Goal: Task Accomplishment & Management: Complete application form

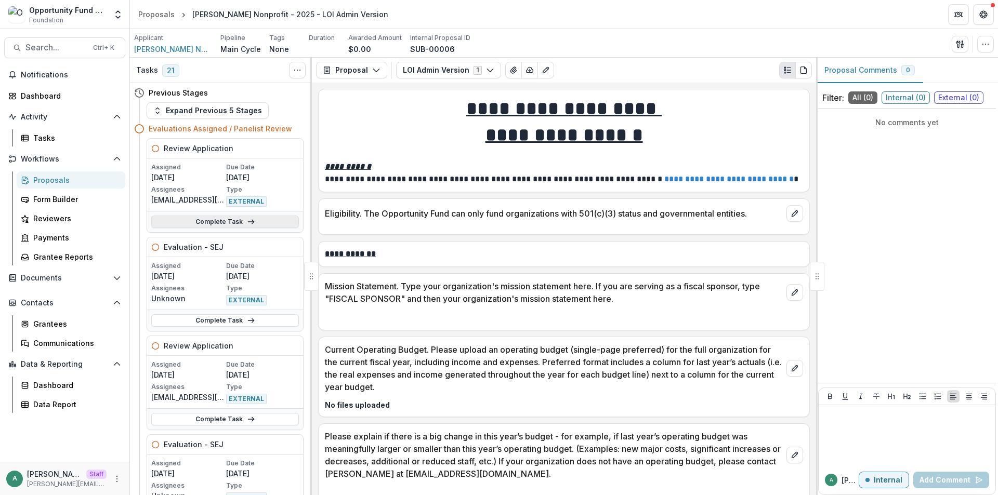
click at [247, 223] on icon at bounding box center [251, 222] width 8 height 8
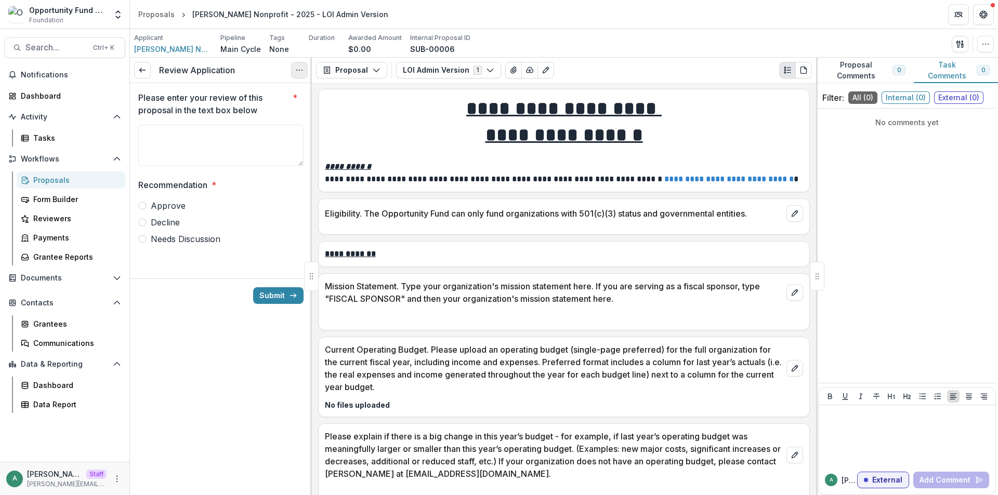
click at [298, 73] on icon "Options" at bounding box center [299, 70] width 8 height 8
click at [246, 117] on button "Cancel Task" at bounding box center [249, 115] width 111 height 17
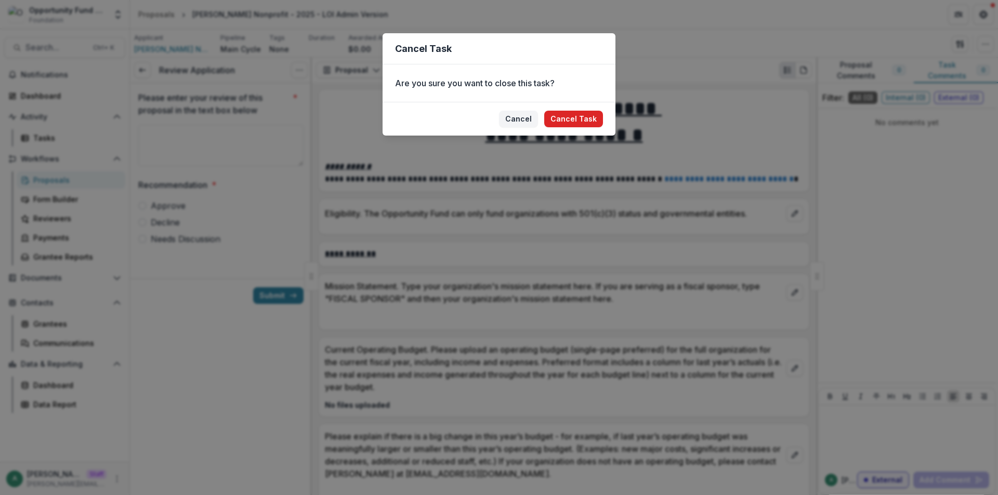
click at [585, 121] on button "Cancel Task" at bounding box center [573, 119] width 59 height 17
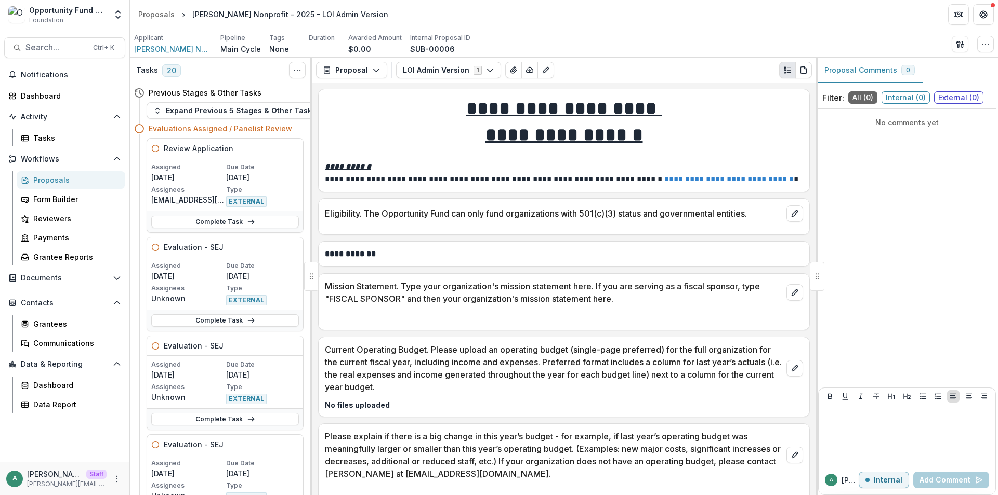
click at [237, 231] on div "Complete Task" at bounding box center [225, 221] width 156 height 21
click at [238, 221] on link "Complete Task" at bounding box center [225, 222] width 148 height 12
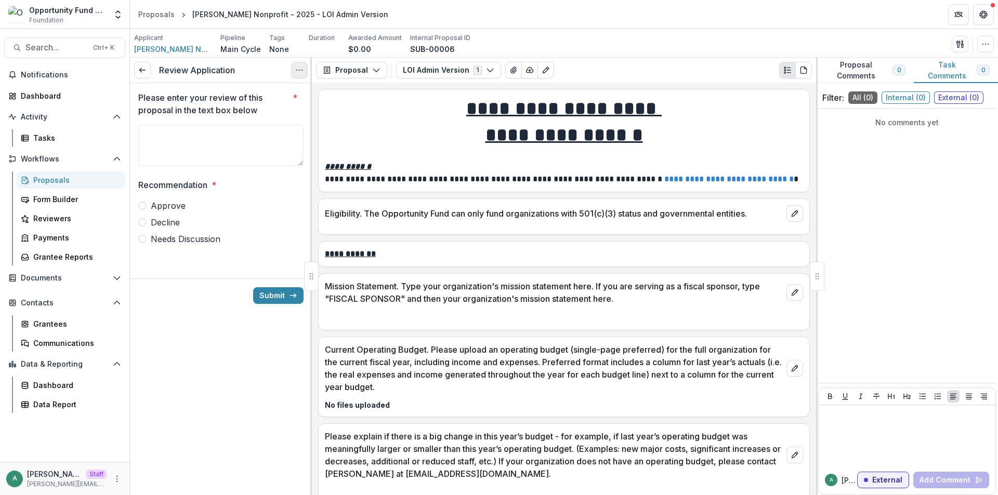
click at [299, 73] on icon "Options" at bounding box center [299, 70] width 8 height 8
click at [279, 115] on button "Cancel Task" at bounding box center [249, 115] width 111 height 17
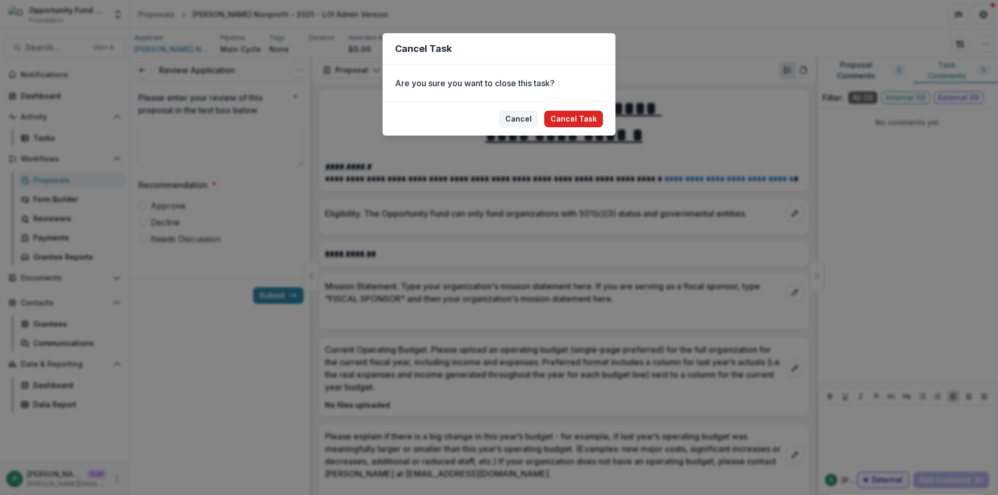
click at [562, 119] on button "Cancel Task" at bounding box center [573, 119] width 59 height 17
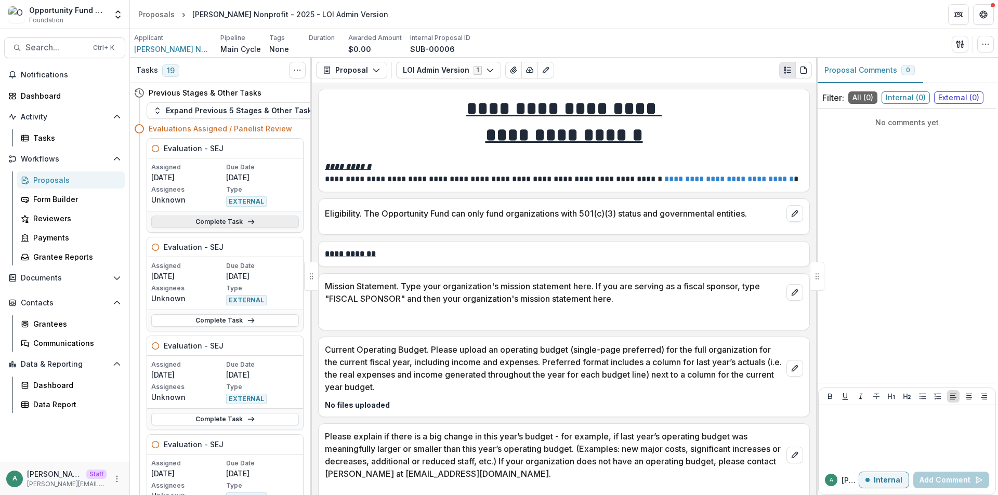
click at [243, 224] on link "Complete Task" at bounding box center [225, 222] width 148 height 12
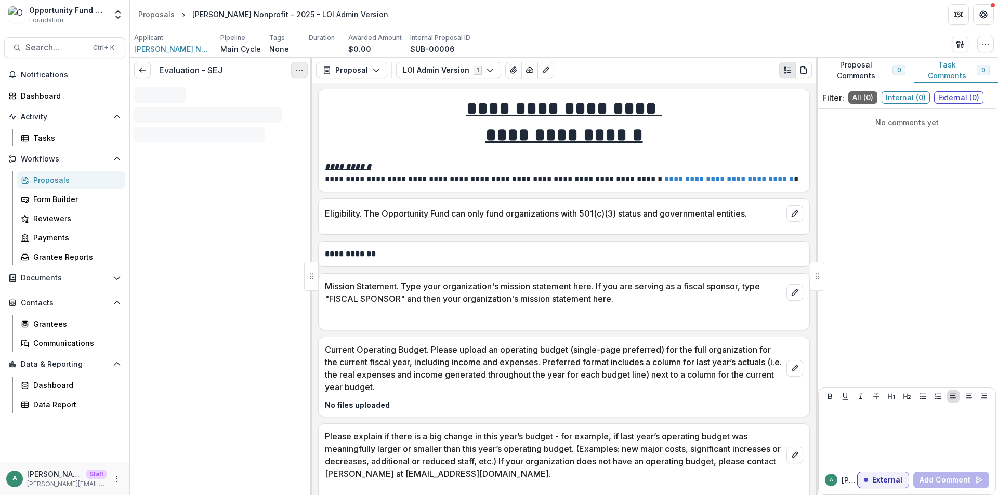
click at [299, 70] on circle "Options" at bounding box center [299, 70] width 1 height 1
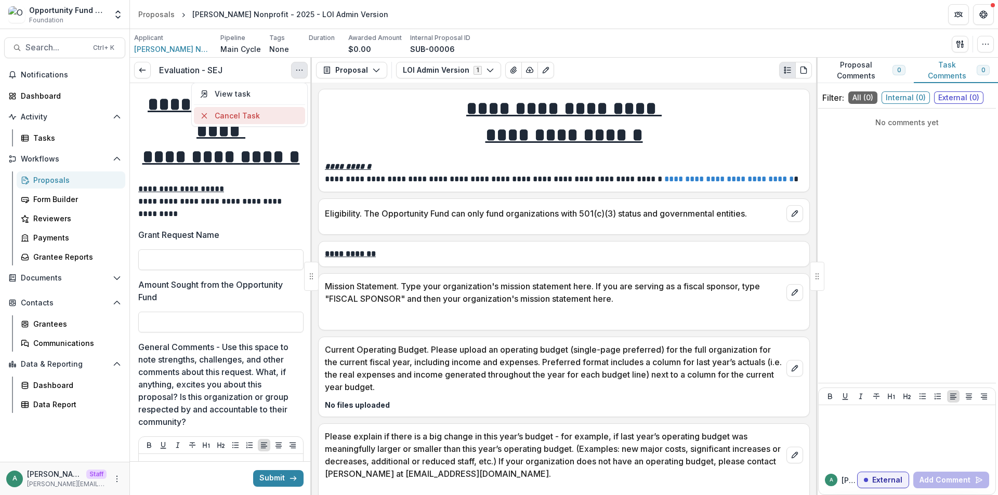
click at [274, 120] on button "Cancel Task" at bounding box center [249, 115] width 111 height 17
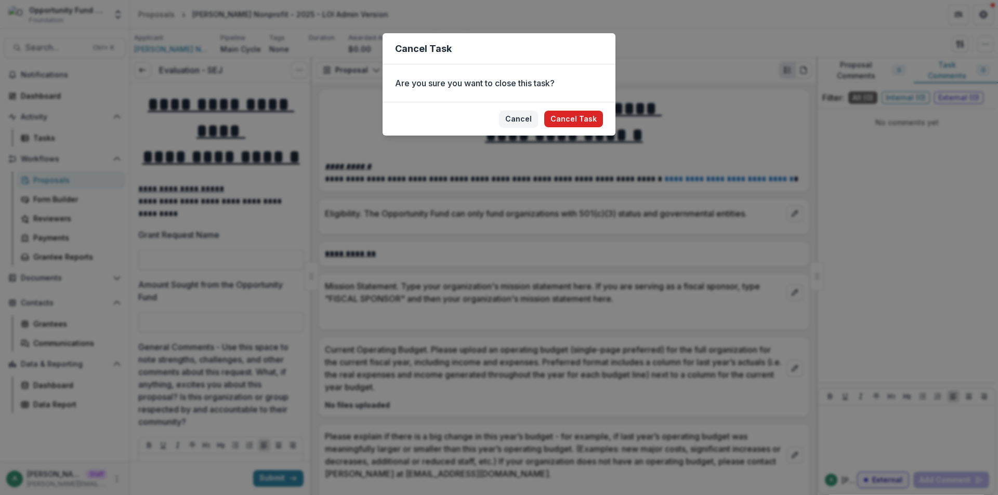
click at [571, 111] on button "Cancel Task" at bounding box center [573, 119] width 59 height 17
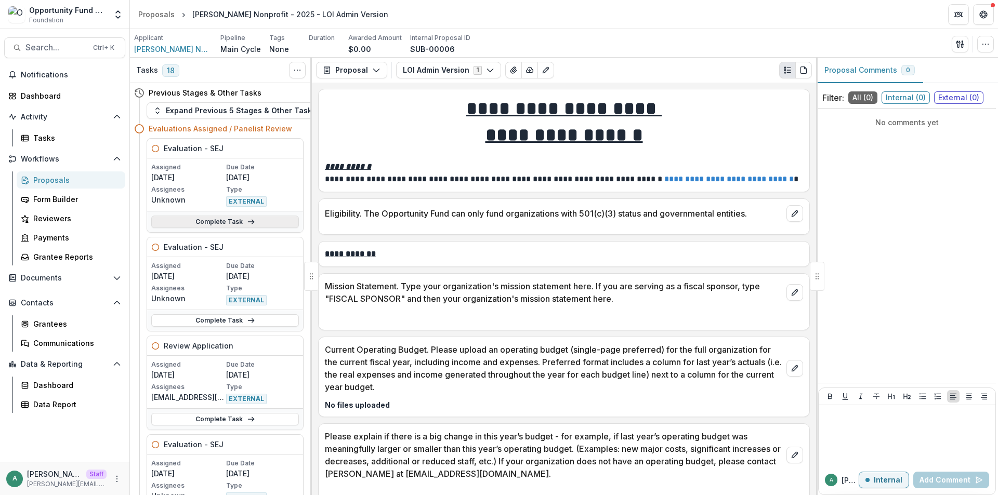
click at [235, 217] on link "Complete Task" at bounding box center [225, 222] width 148 height 12
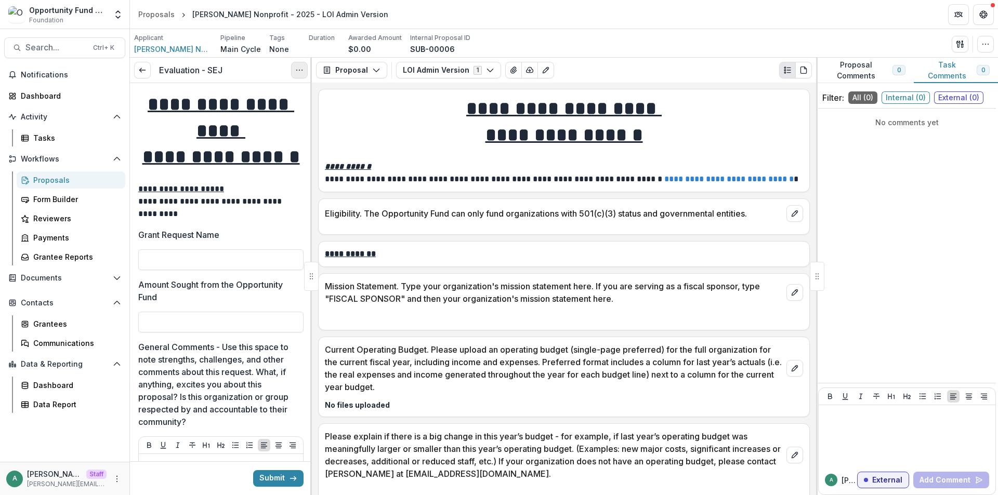
click at [300, 73] on icon "Options" at bounding box center [299, 70] width 8 height 8
click at [285, 118] on button "Cancel Task" at bounding box center [249, 115] width 111 height 17
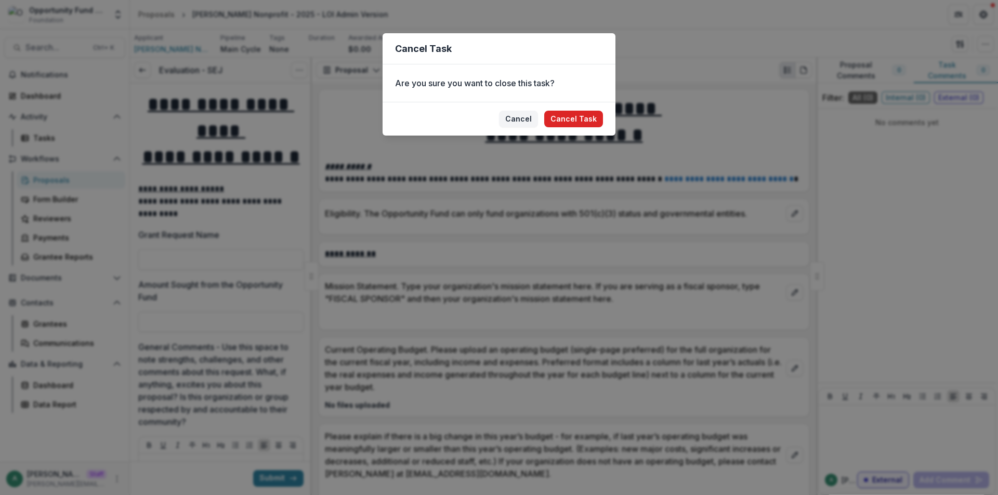
click at [588, 120] on button "Cancel Task" at bounding box center [573, 119] width 59 height 17
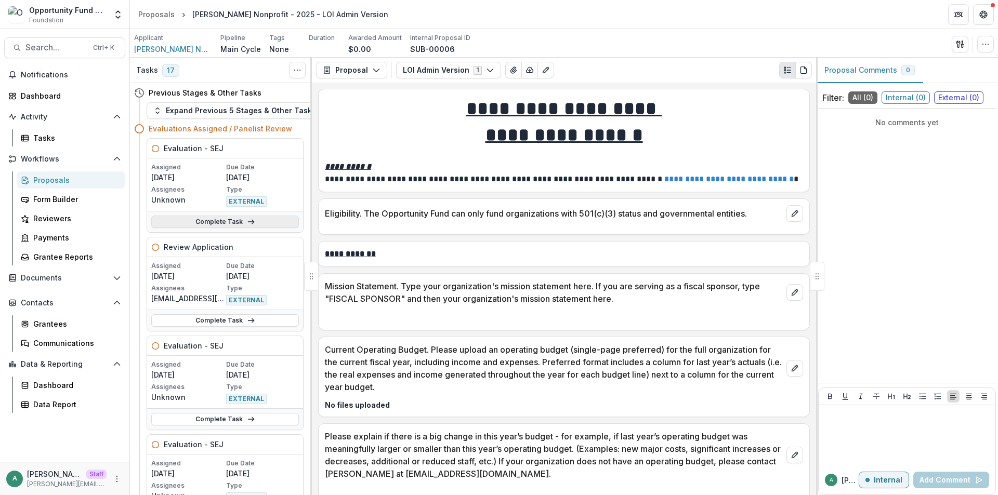
click at [242, 223] on link "Complete Task" at bounding box center [225, 222] width 148 height 12
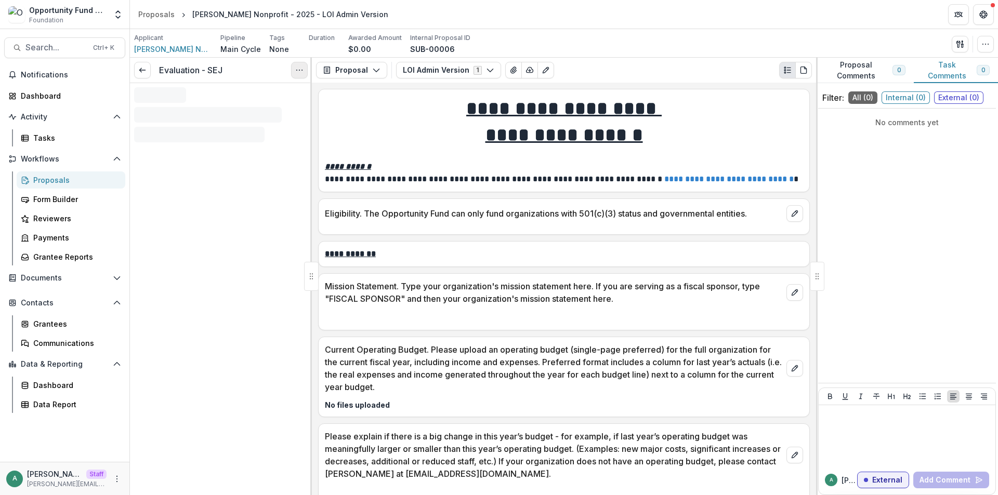
click at [297, 69] on icon "Options" at bounding box center [299, 70] width 8 height 8
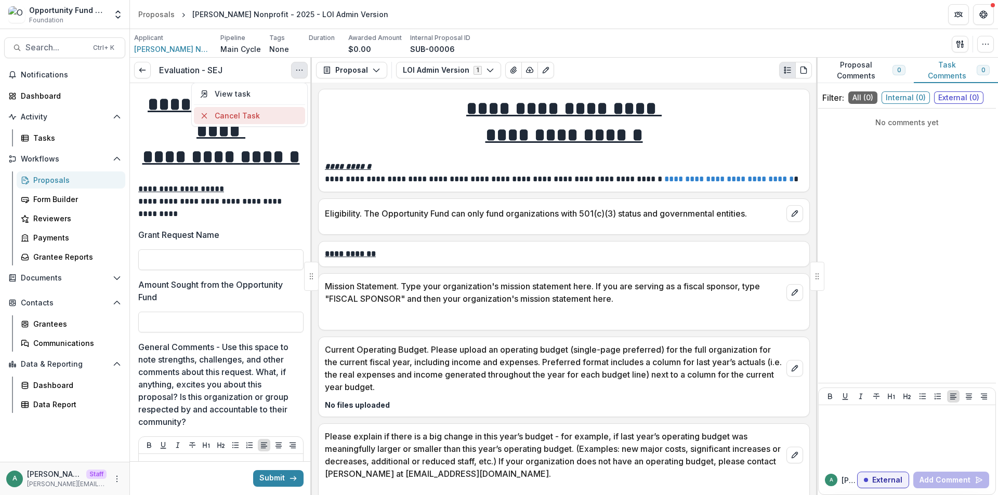
click at [244, 114] on button "Cancel Task" at bounding box center [249, 115] width 111 height 17
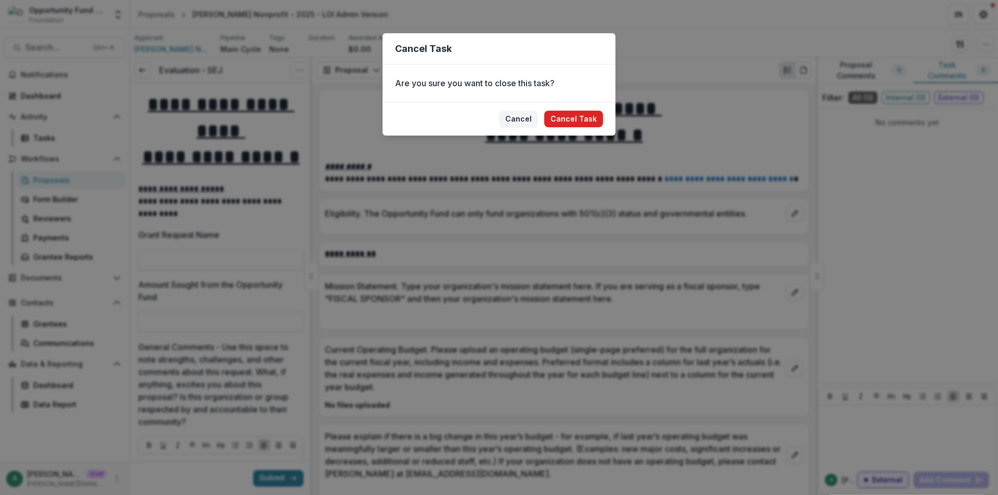
click at [581, 114] on button "Cancel Task" at bounding box center [573, 119] width 59 height 17
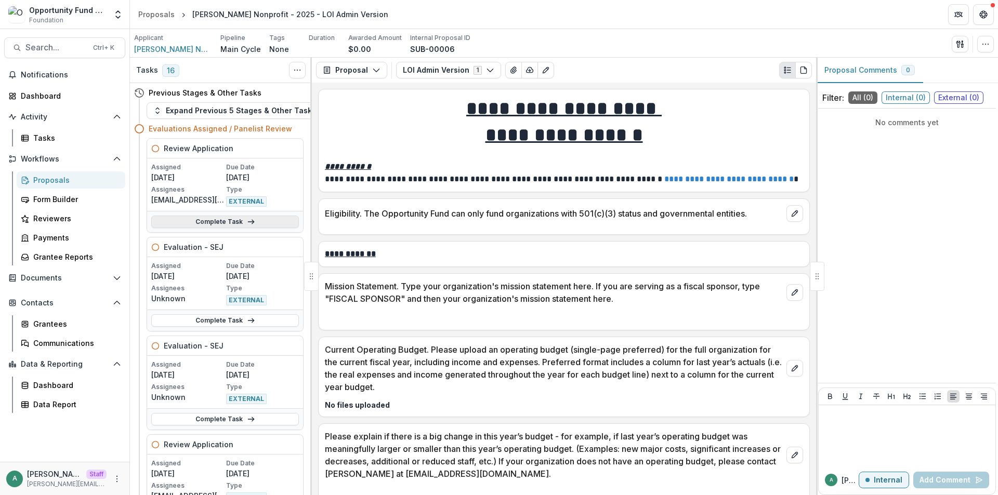
click at [246, 217] on link "Complete Task" at bounding box center [225, 222] width 148 height 12
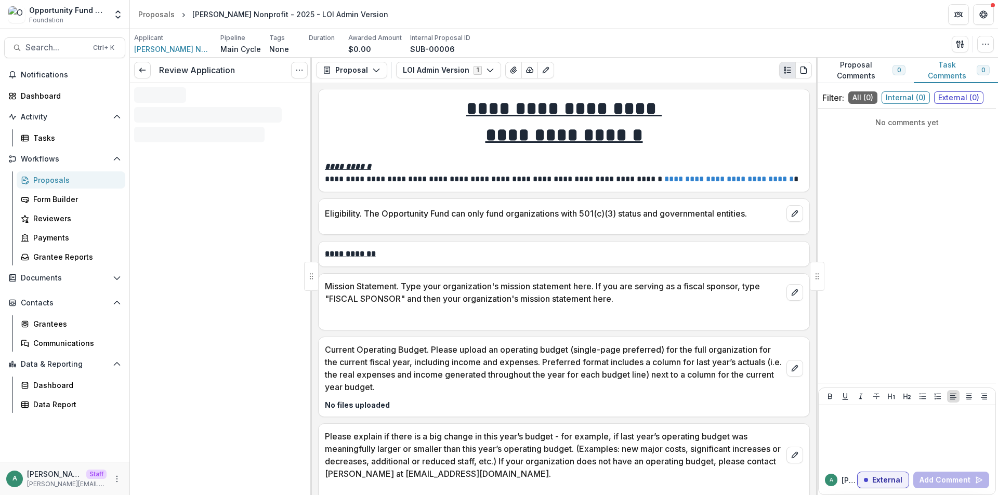
click at [304, 68] on button "Options" at bounding box center [299, 70] width 17 height 17
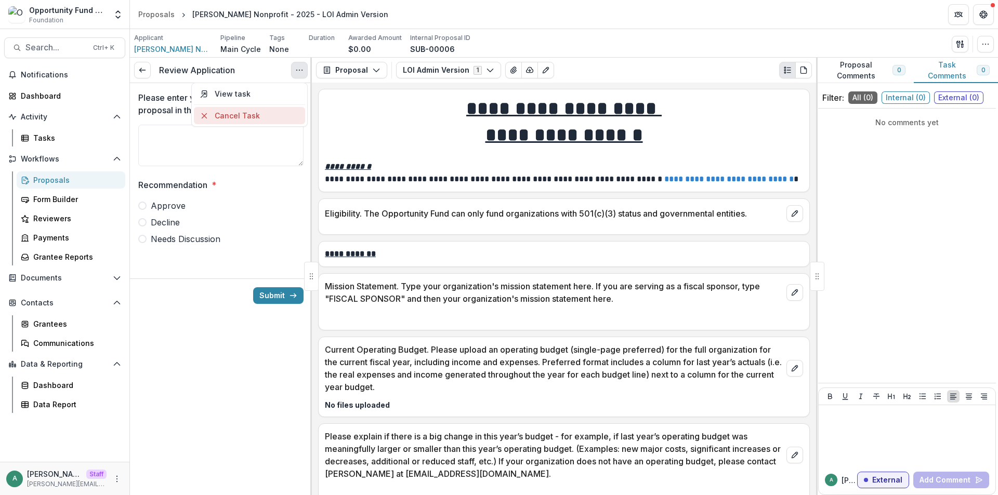
click at [281, 113] on button "Cancel Task" at bounding box center [249, 115] width 111 height 17
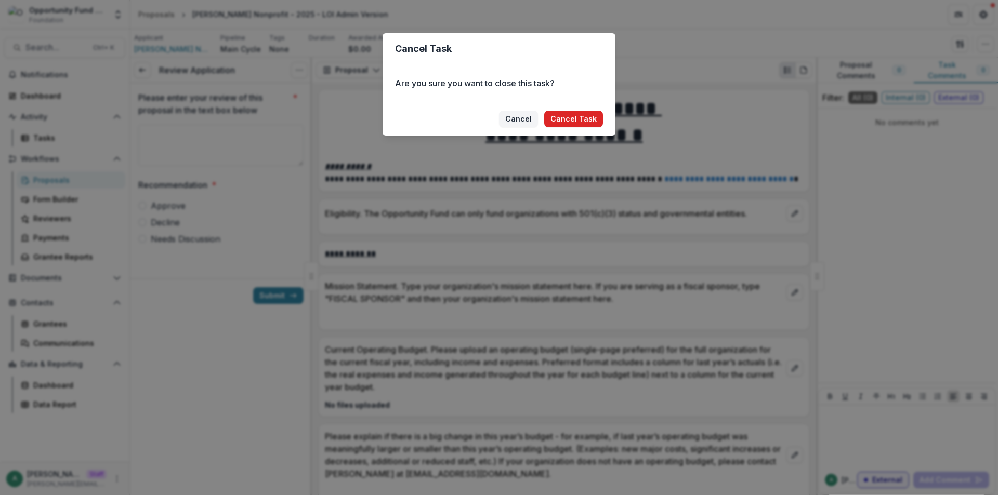
click at [577, 125] on button "Cancel Task" at bounding box center [573, 119] width 59 height 17
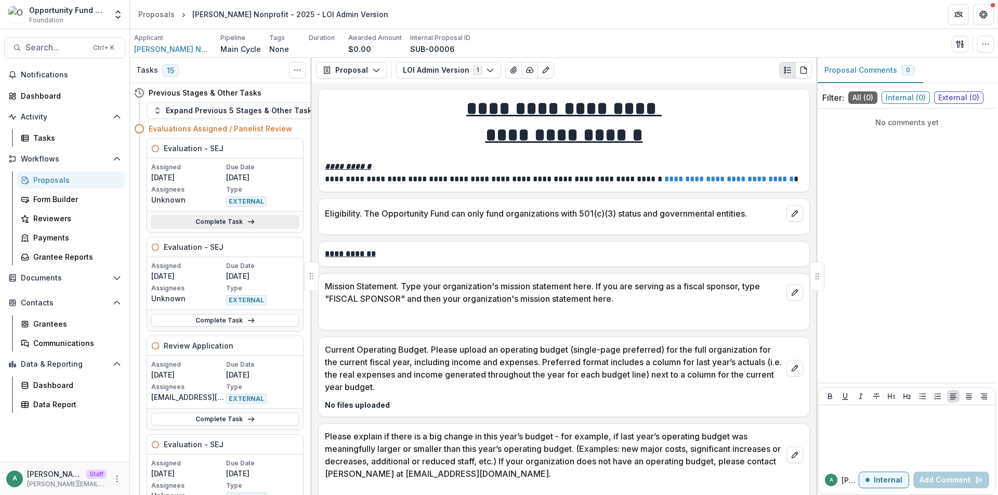
click at [264, 217] on link "Complete Task" at bounding box center [225, 222] width 148 height 12
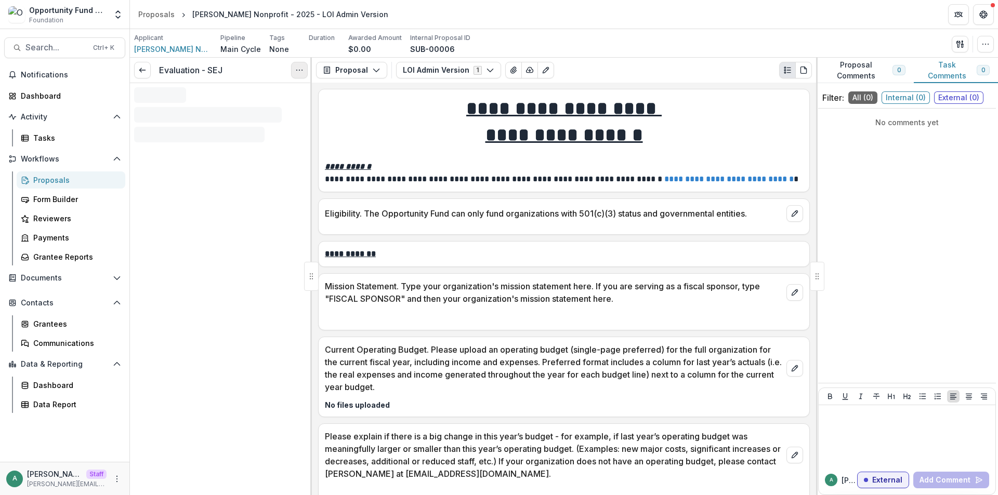
click at [298, 68] on icon "Options" at bounding box center [299, 70] width 8 height 8
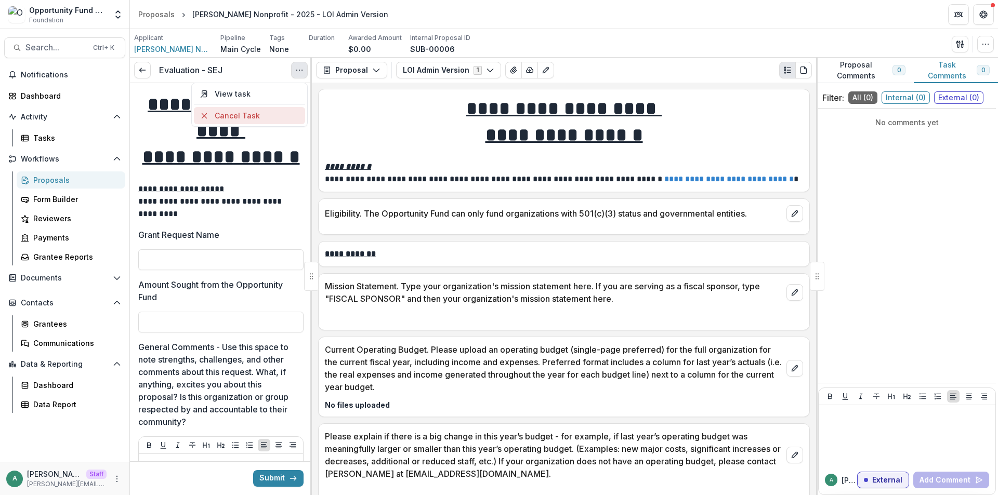
click at [266, 112] on button "Cancel Task" at bounding box center [249, 115] width 111 height 17
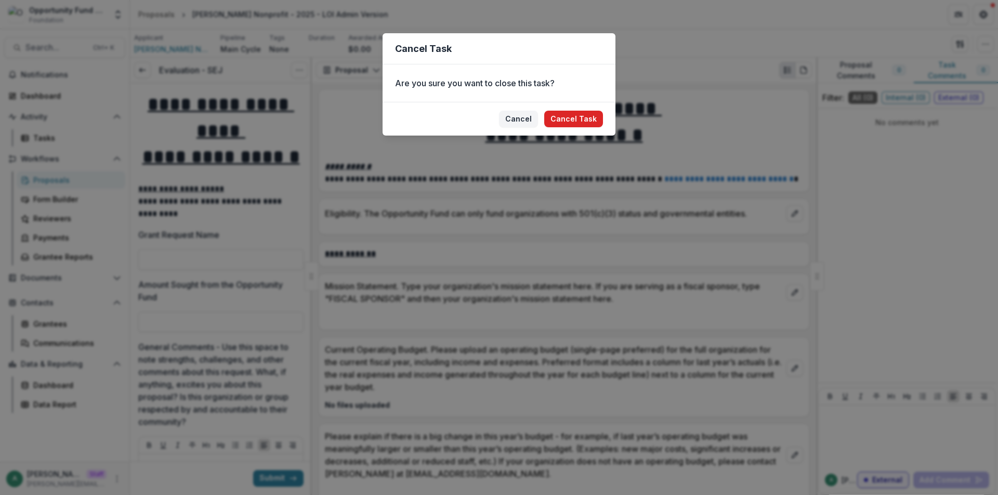
click at [567, 125] on button "Cancel Task" at bounding box center [573, 119] width 59 height 17
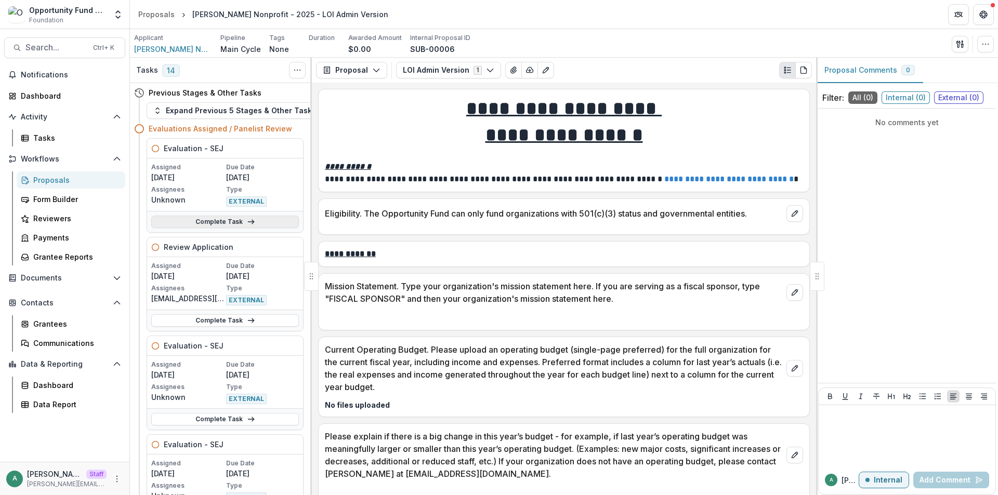
click at [233, 221] on link "Complete Task" at bounding box center [225, 222] width 148 height 12
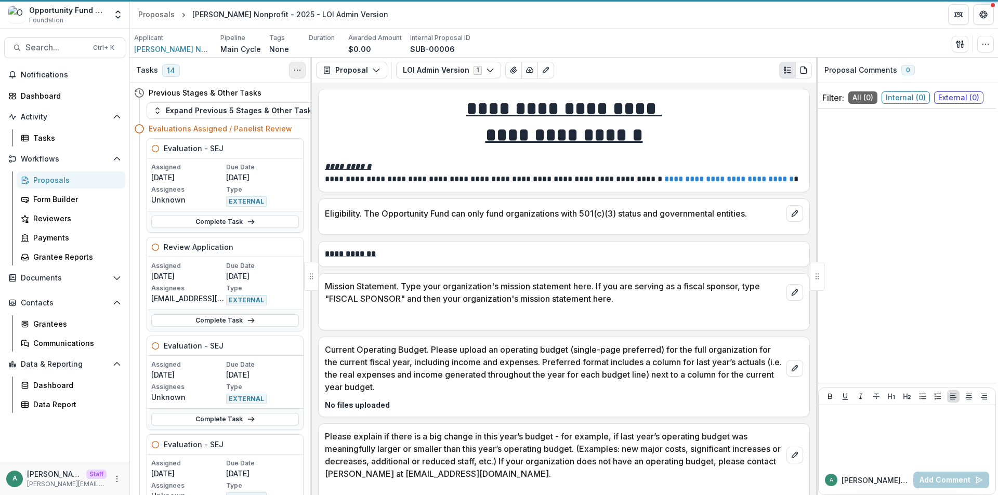
click at [302, 67] on button "Toggle View Cancelled Tasks" at bounding box center [297, 70] width 17 height 17
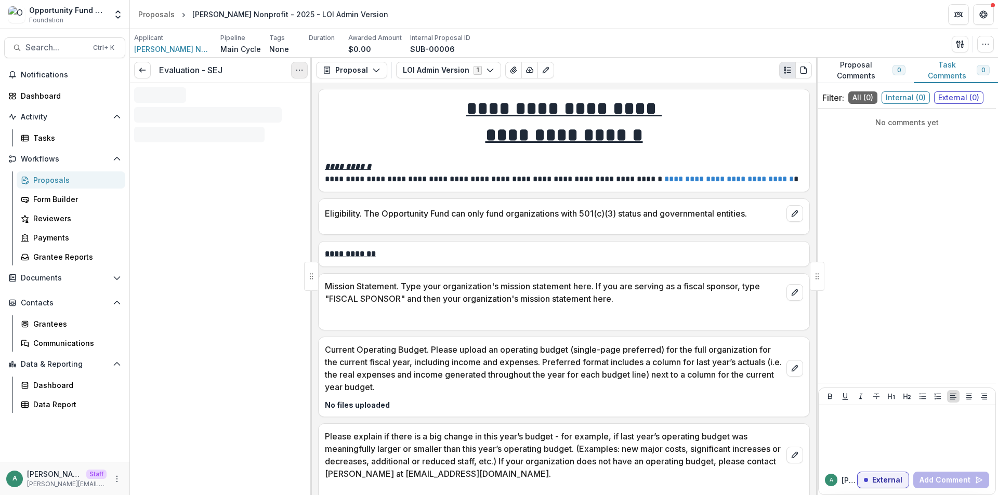
click at [300, 71] on icon "Options" at bounding box center [299, 70] width 8 height 8
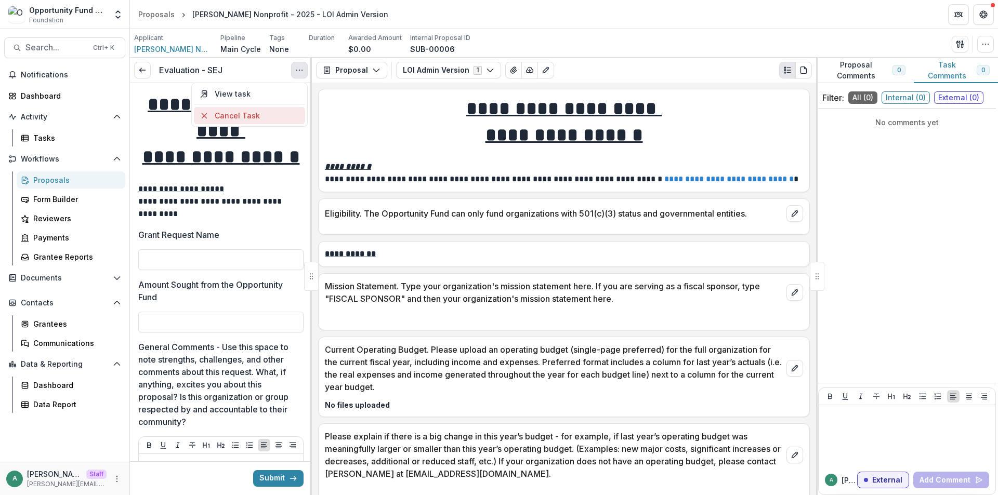
click at [278, 116] on button "Cancel Task" at bounding box center [249, 115] width 111 height 17
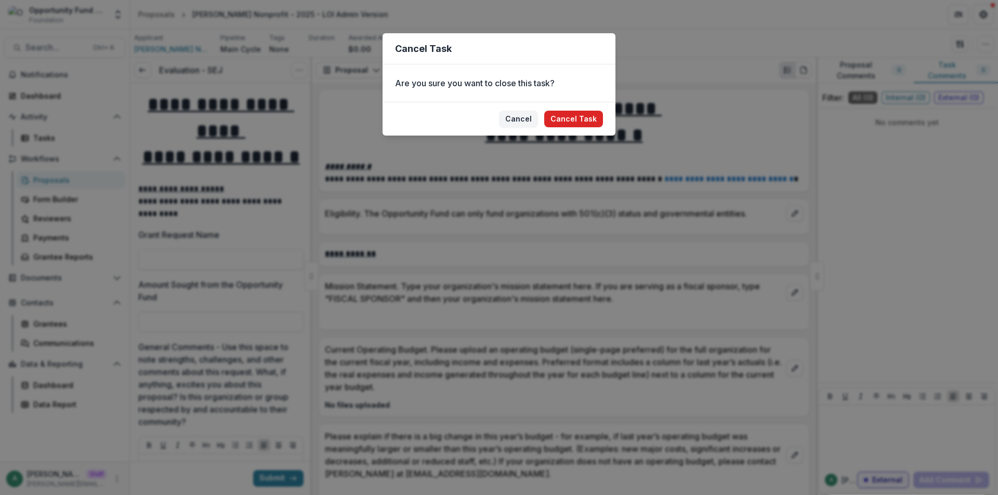
click at [571, 122] on button "Cancel Task" at bounding box center [573, 119] width 59 height 17
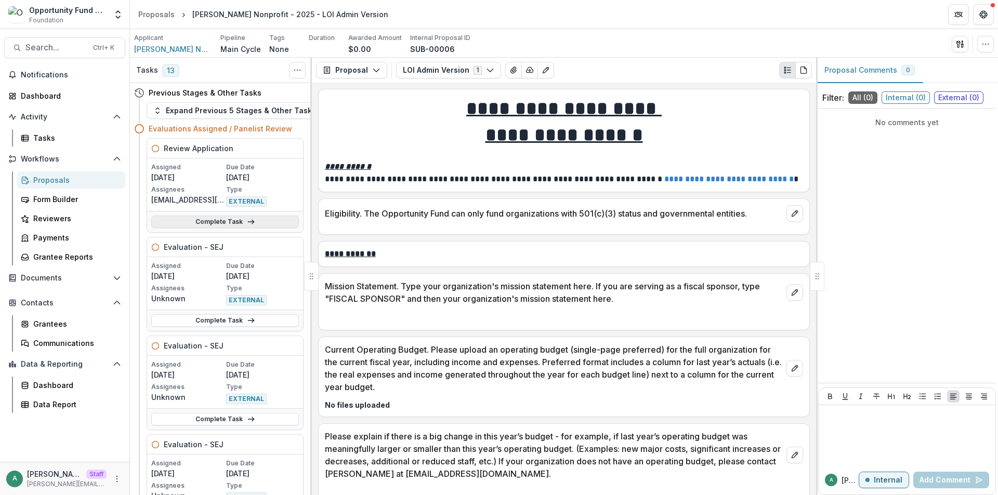
click at [209, 221] on link "Complete Task" at bounding box center [225, 222] width 148 height 12
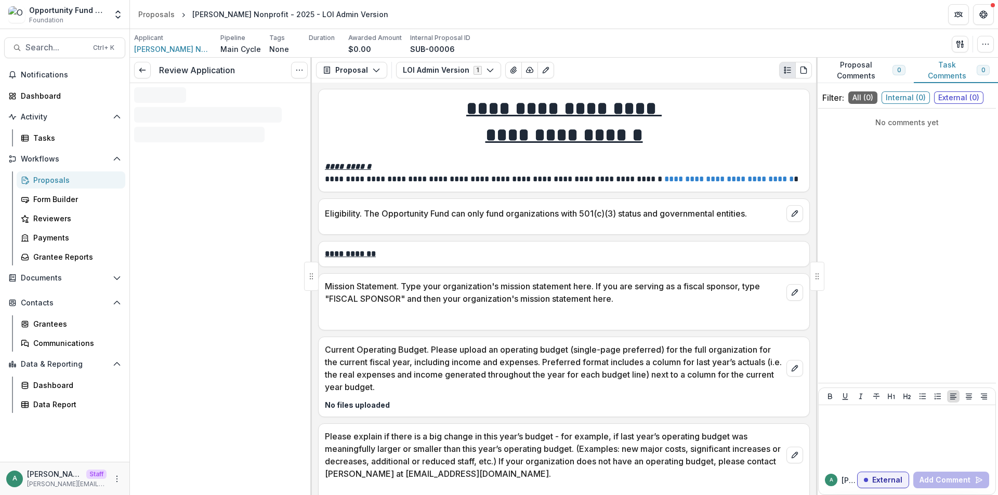
click at [298, 71] on icon "Options" at bounding box center [299, 70] width 8 height 8
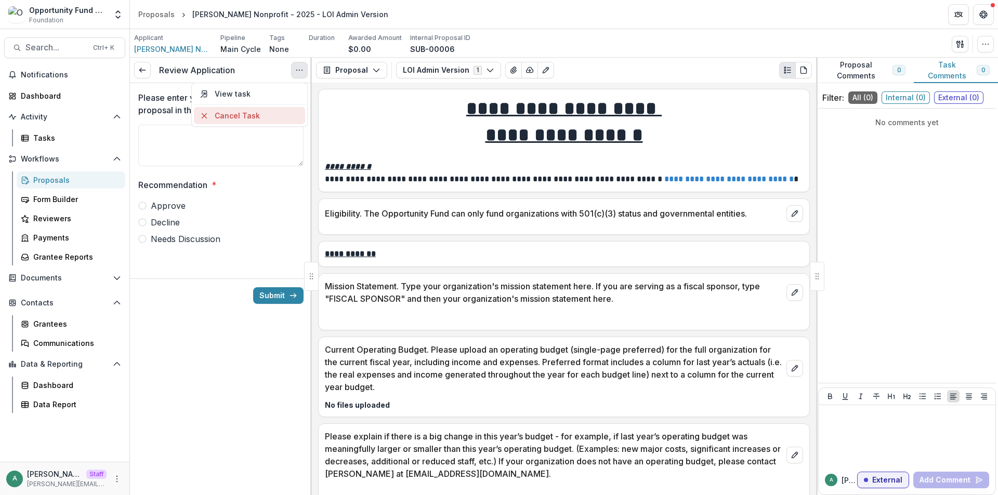
click at [275, 114] on button "Cancel Task" at bounding box center [249, 115] width 111 height 17
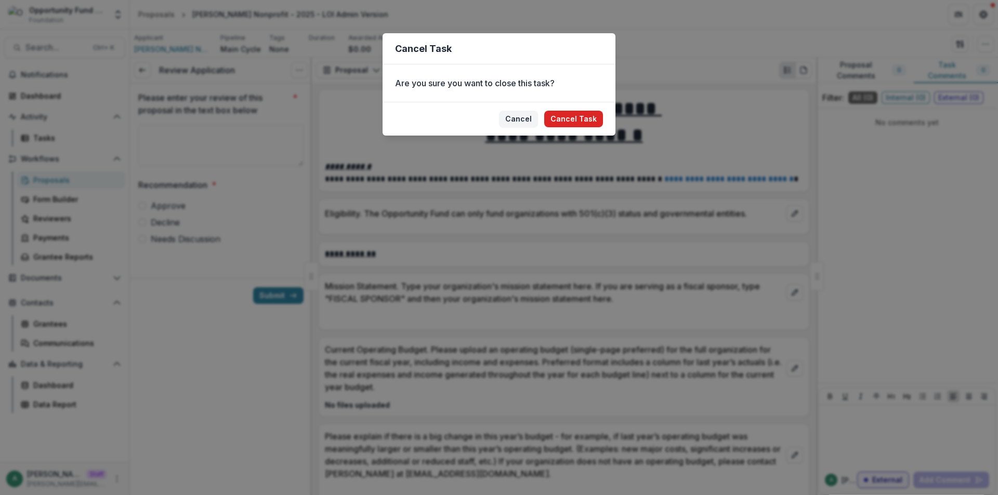
click at [566, 117] on button "Cancel Task" at bounding box center [573, 119] width 59 height 17
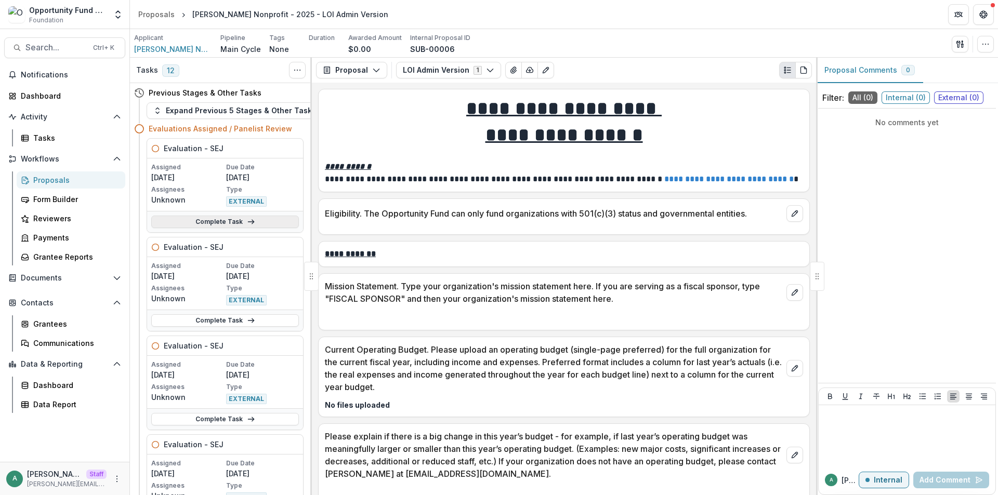
click at [210, 221] on link "Complete Task" at bounding box center [225, 222] width 148 height 12
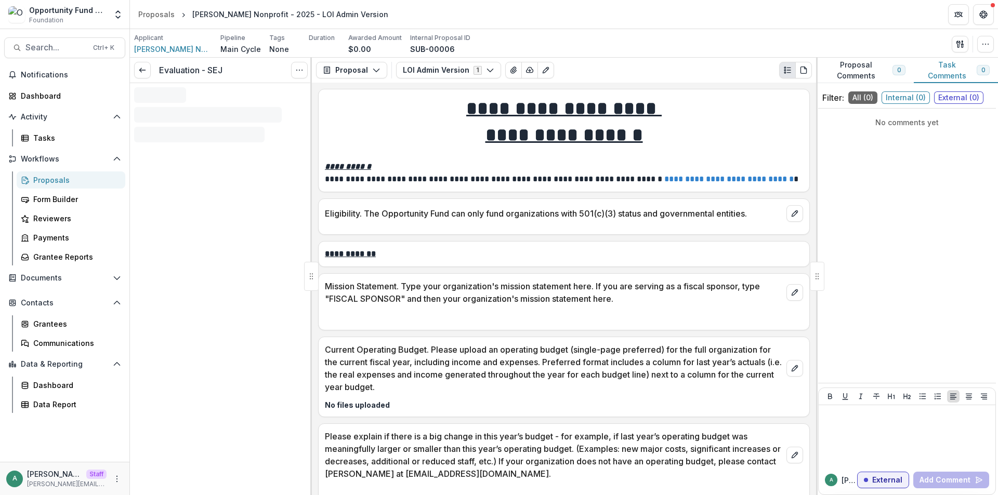
click at [300, 72] on icon "Options" at bounding box center [299, 70] width 8 height 8
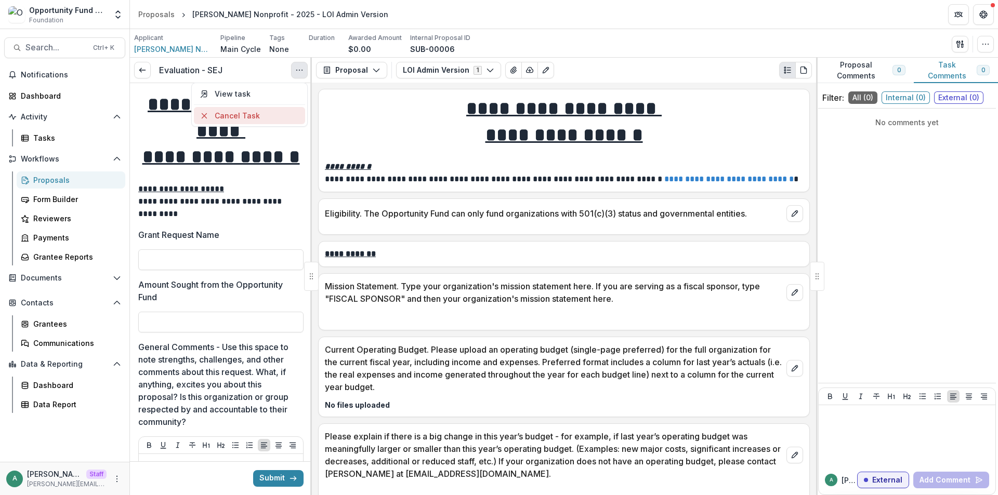
click at [286, 117] on button "Cancel Task" at bounding box center [249, 115] width 111 height 17
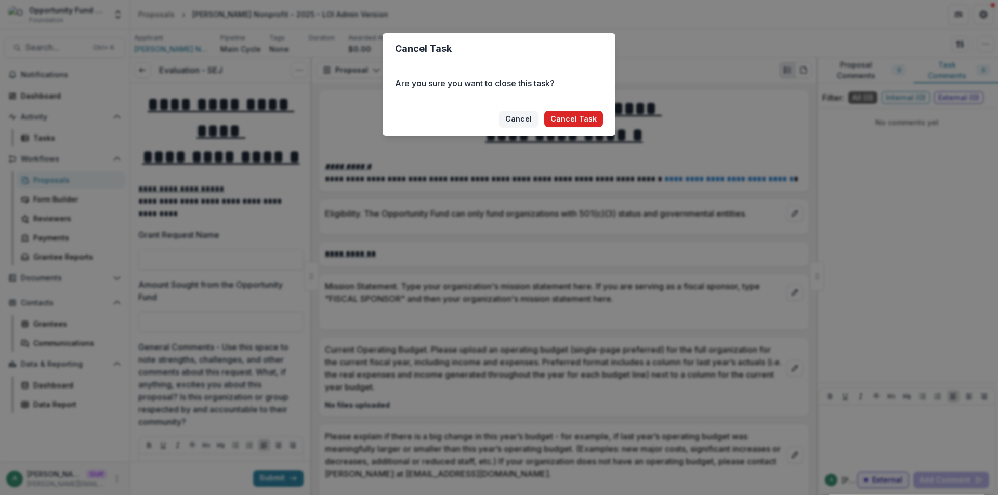
click at [589, 119] on button "Cancel Task" at bounding box center [573, 119] width 59 height 17
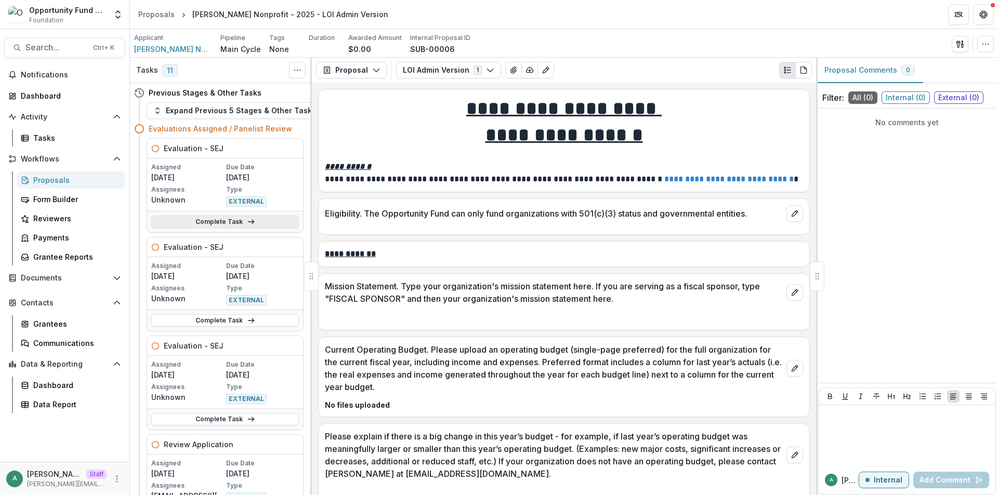
click at [236, 223] on link "Complete Task" at bounding box center [225, 222] width 148 height 12
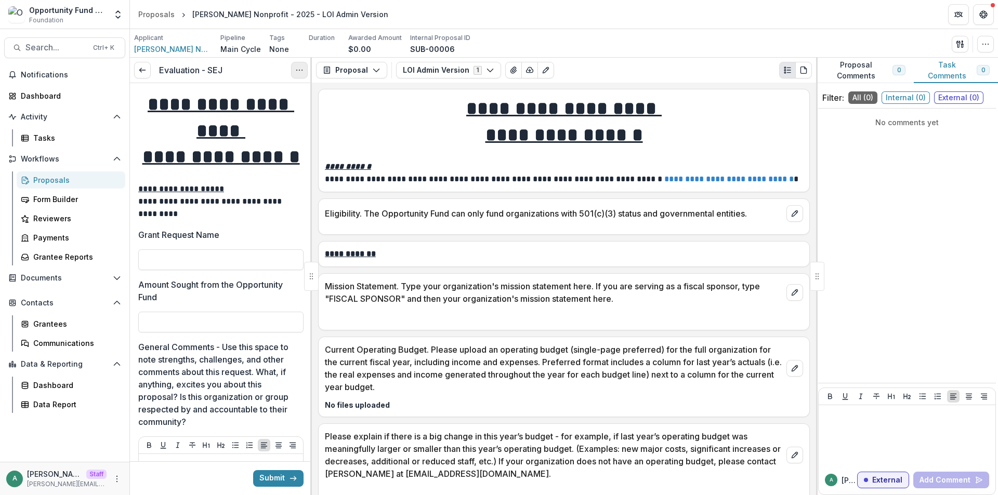
click at [294, 70] on button "Options" at bounding box center [299, 70] width 17 height 17
click at [289, 114] on button "Cancel Task" at bounding box center [249, 115] width 111 height 17
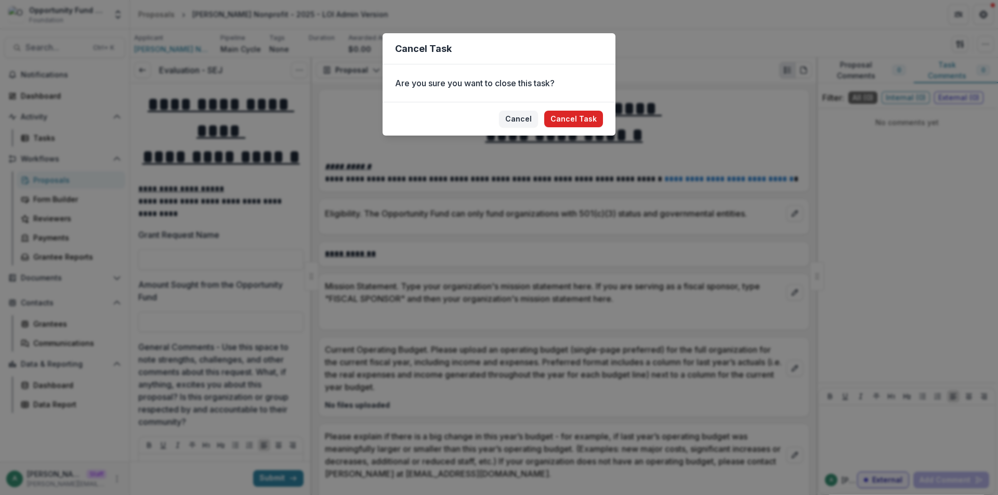
click at [561, 123] on button "Cancel Task" at bounding box center [573, 119] width 59 height 17
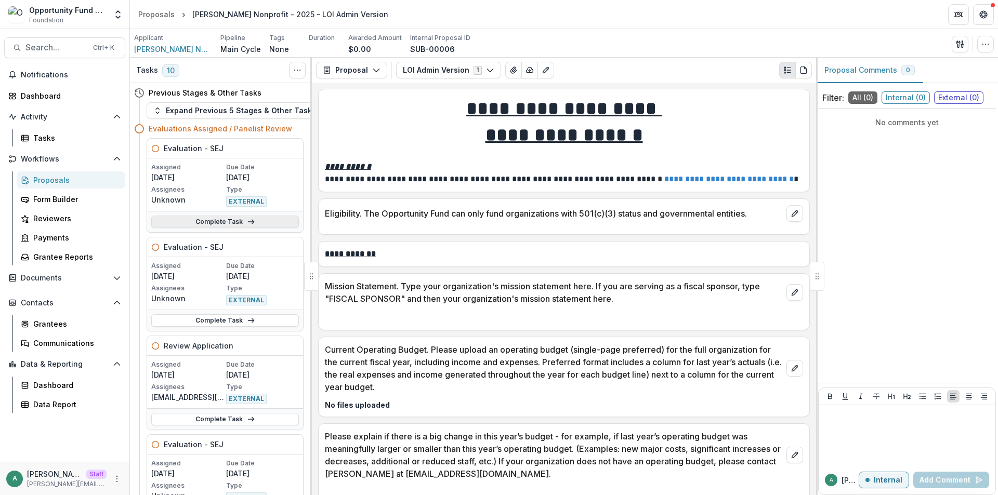
click at [236, 220] on link "Complete Task" at bounding box center [225, 222] width 148 height 12
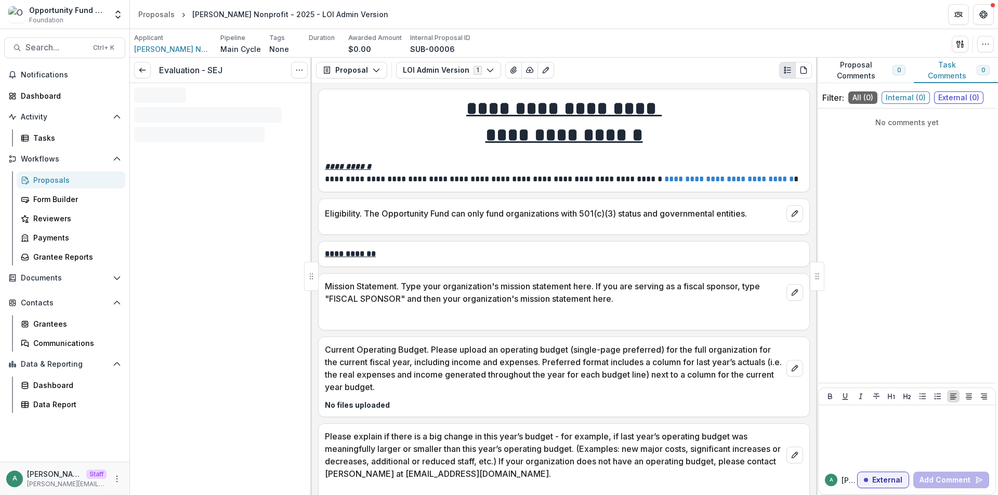
click at [295, 73] on button "Options" at bounding box center [299, 70] width 17 height 17
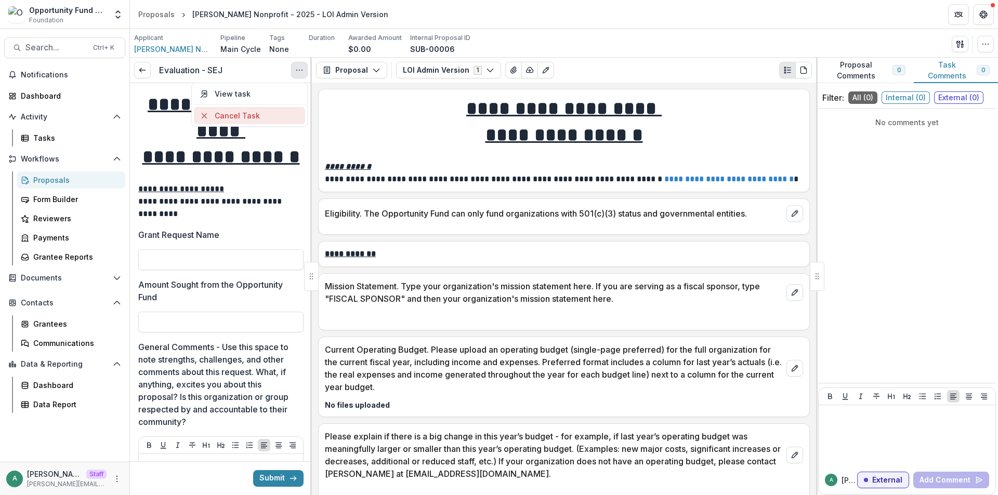
click at [289, 109] on button "Cancel Task" at bounding box center [249, 115] width 111 height 17
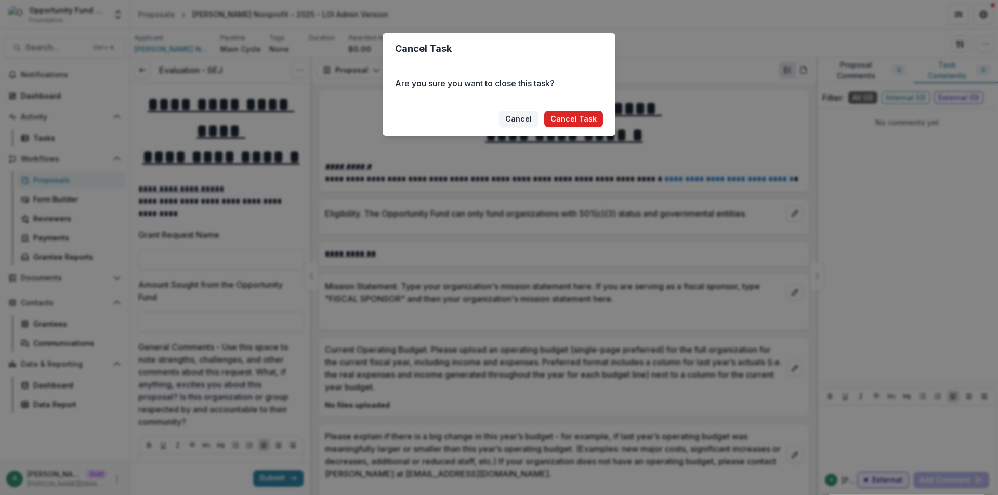
click at [591, 122] on button "Cancel Task" at bounding box center [573, 119] width 59 height 17
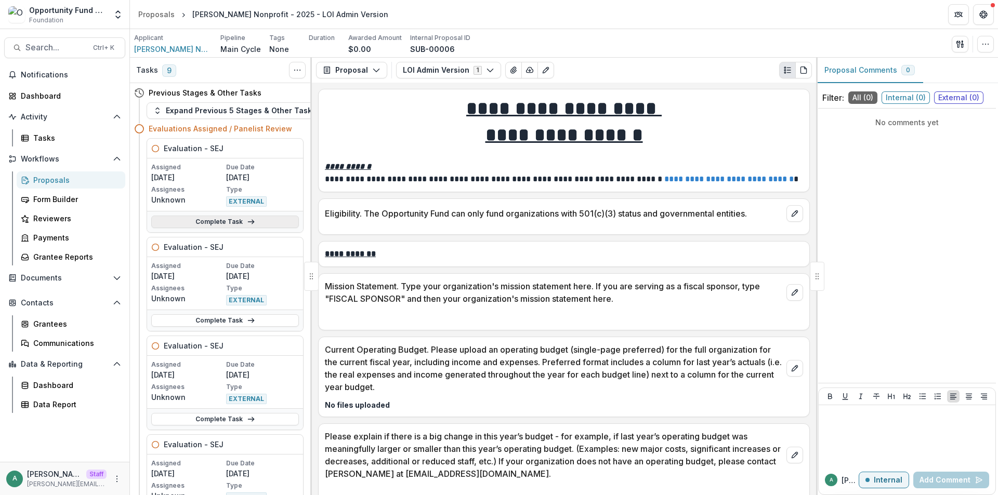
click at [235, 222] on link "Complete Task" at bounding box center [225, 222] width 148 height 12
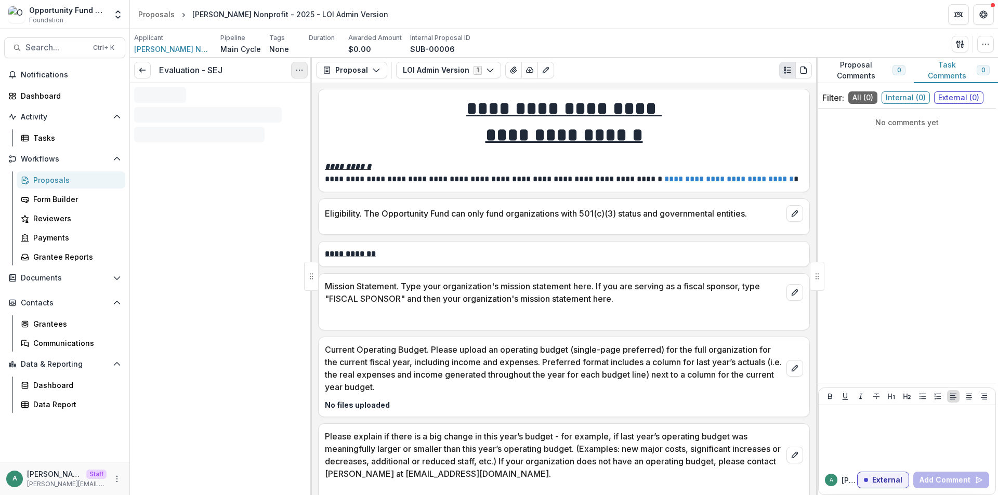
click at [300, 70] on icon "Options" at bounding box center [299, 70] width 8 height 8
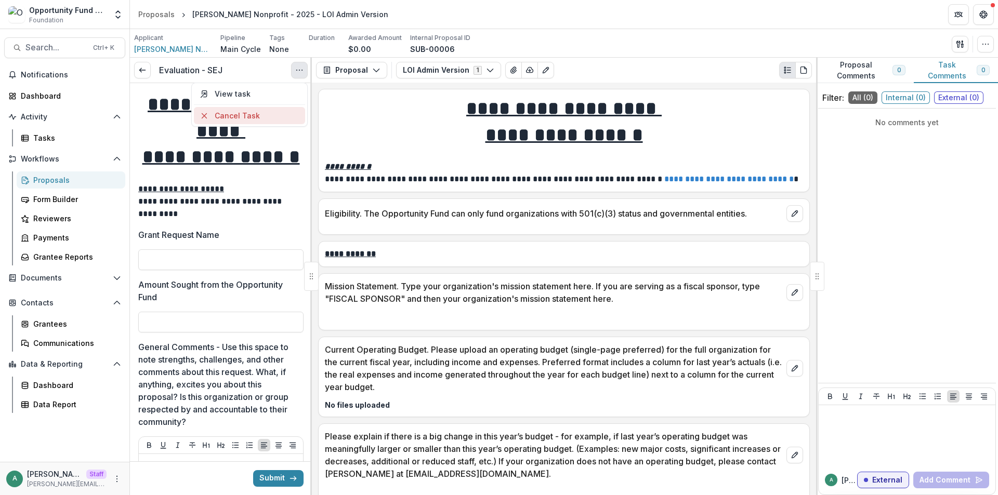
click at [280, 117] on button "Cancel Task" at bounding box center [249, 115] width 111 height 17
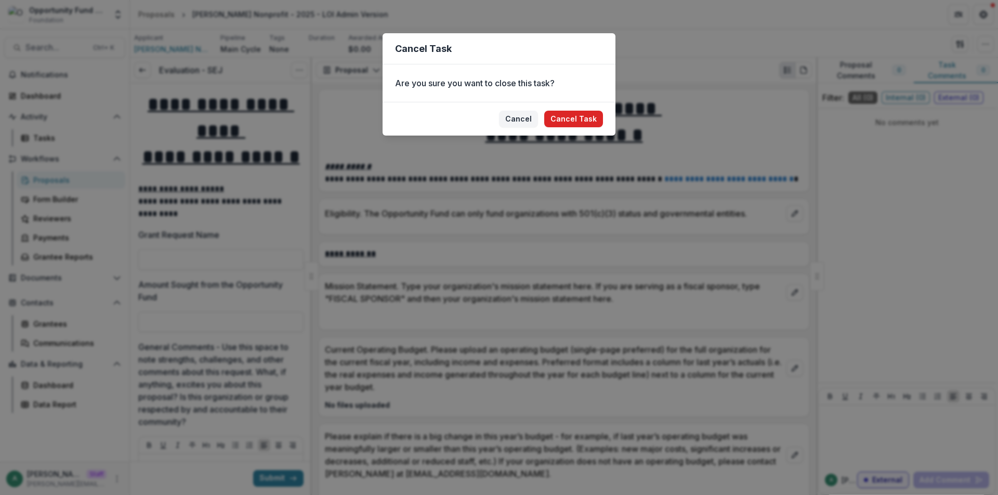
click at [556, 120] on button "Cancel Task" at bounding box center [573, 119] width 59 height 17
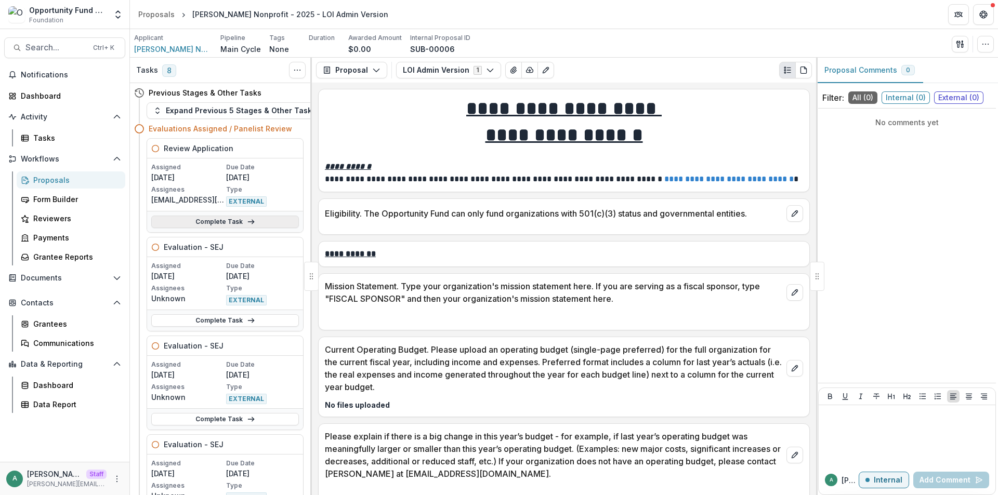
click at [226, 218] on link "Complete Task" at bounding box center [225, 222] width 148 height 12
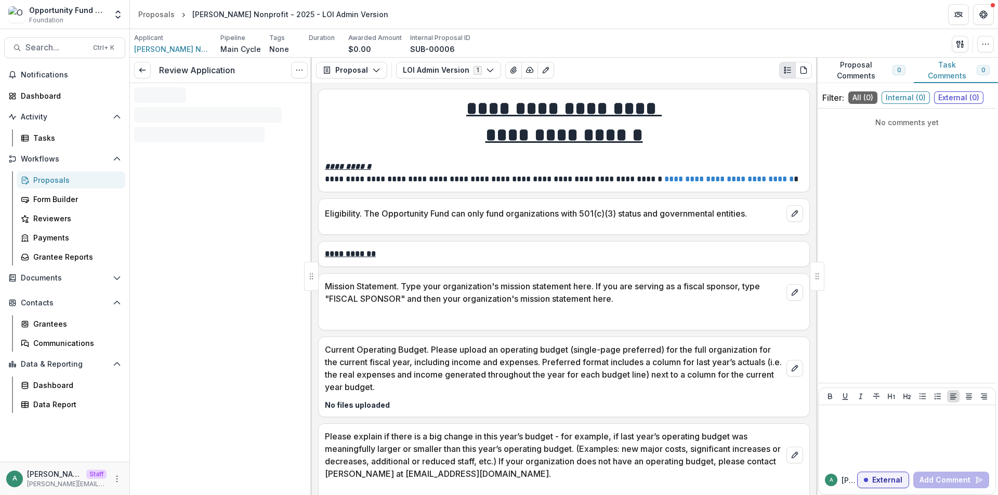
click at [296, 73] on icon "Options" at bounding box center [299, 70] width 8 height 8
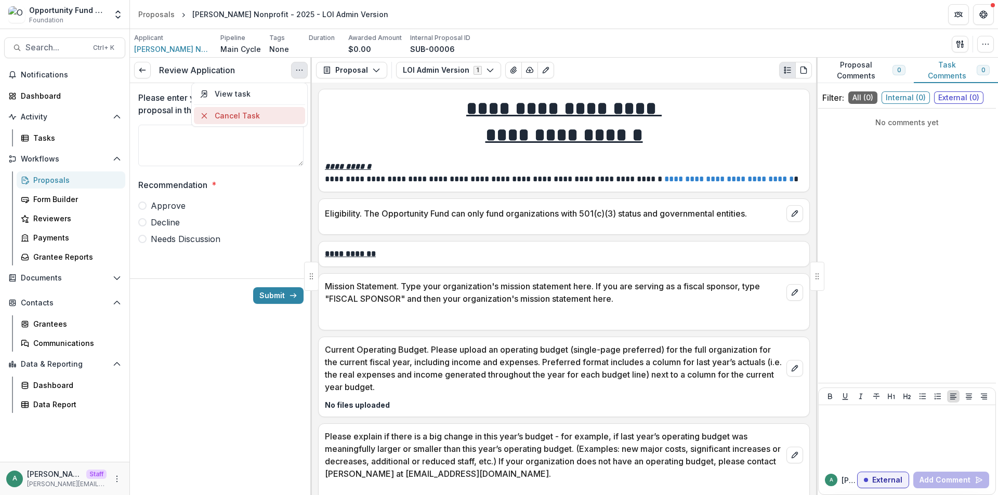
click at [274, 111] on button "Cancel Task" at bounding box center [249, 115] width 111 height 17
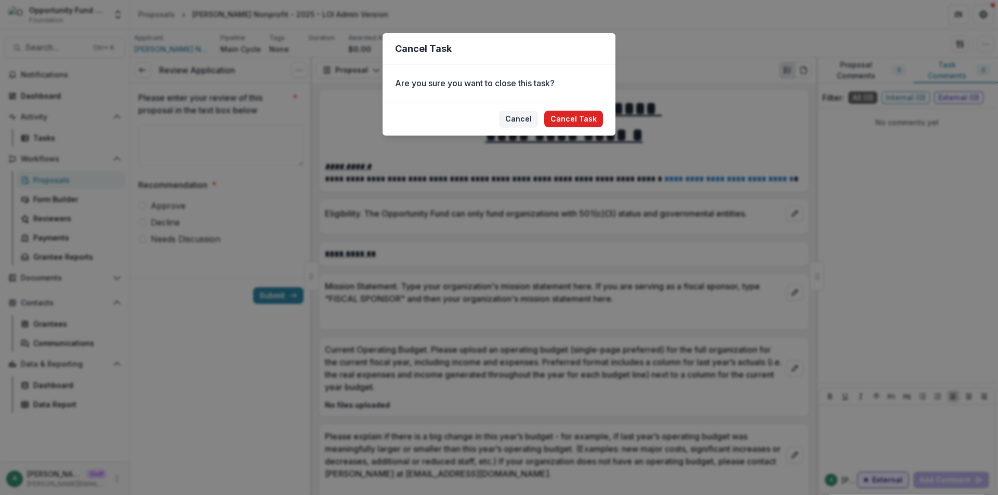
click at [586, 117] on button "Cancel Task" at bounding box center [573, 119] width 59 height 17
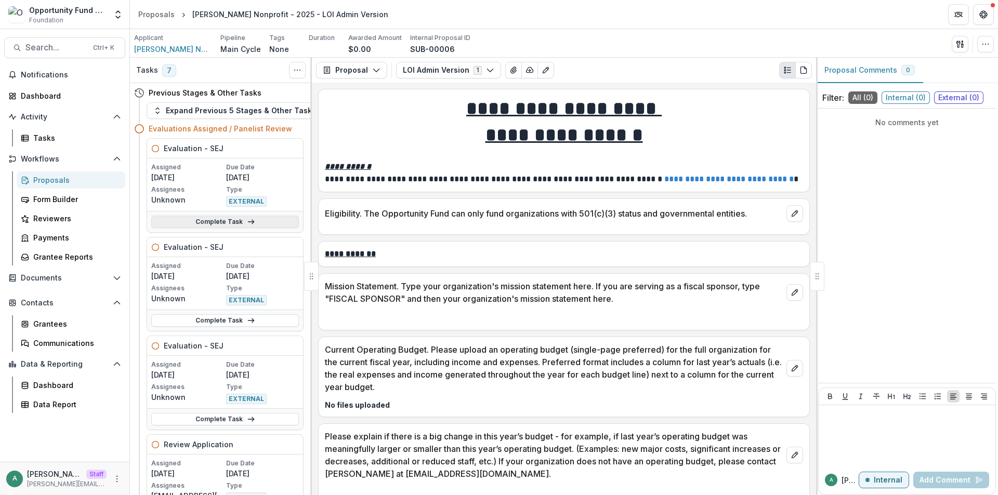
click at [232, 221] on link "Complete Task" at bounding box center [225, 222] width 148 height 12
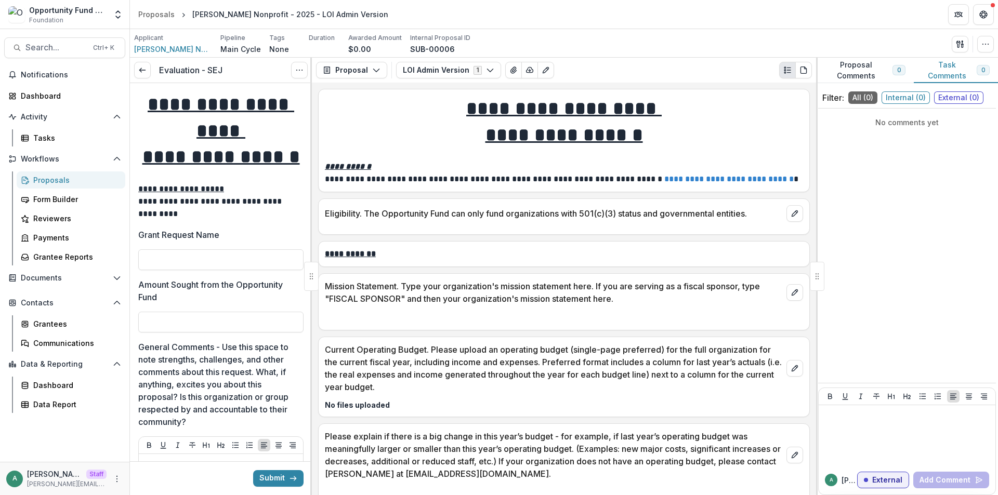
click at [301, 73] on icon "Options" at bounding box center [299, 70] width 8 height 8
click at [294, 111] on button "Cancel Task" at bounding box center [249, 115] width 111 height 17
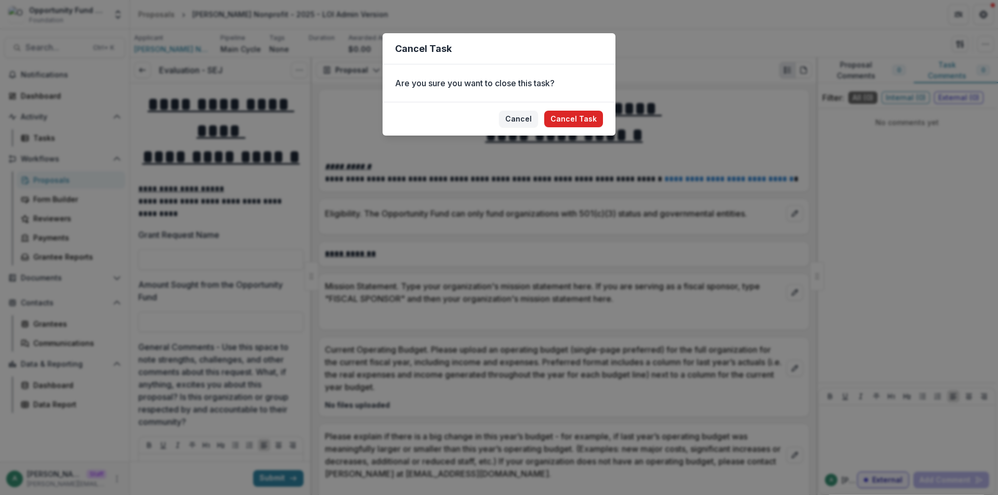
click at [573, 118] on button "Cancel Task" at bounding box center [573, 119] width 59 height 17
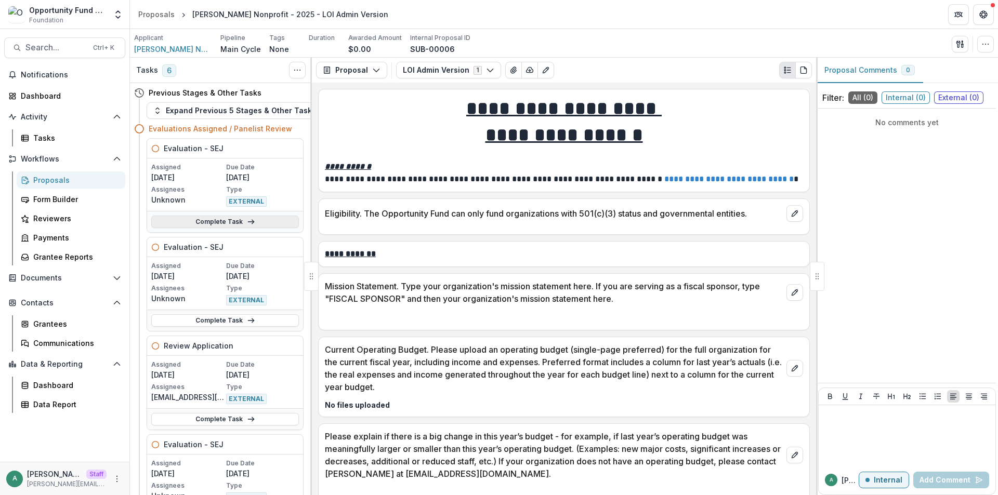
click at [240, 222] on link "Complete Task" at bounding box center [225, 222] width 148 height 12
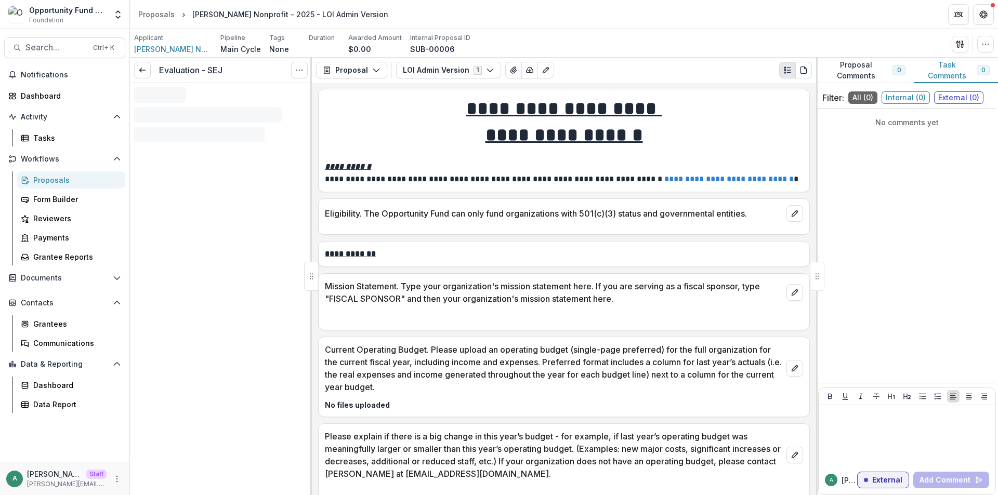
click at [292, 71] on button "Options" at bounding box center [299, 70] width 17 height 17
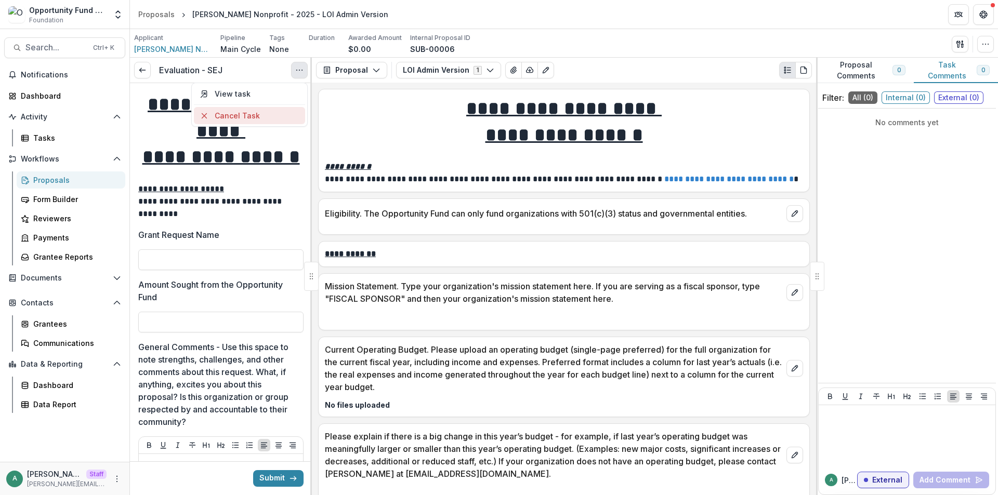
click at [259, 108] on button "Cancel Task" at bounding box center [249, 115] width 111 height 17
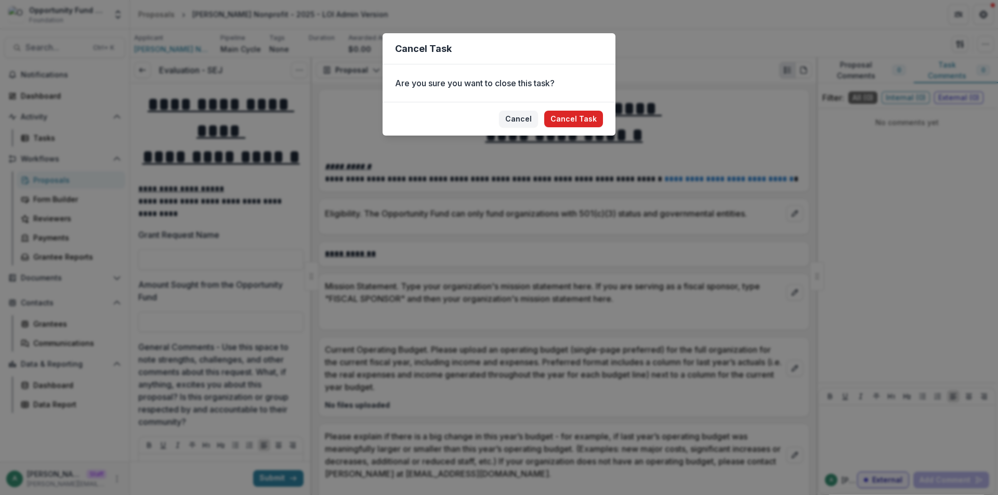
click at [597, 117] on button "Cancel Task" at bounding box center [573, 119] width 59 height 17
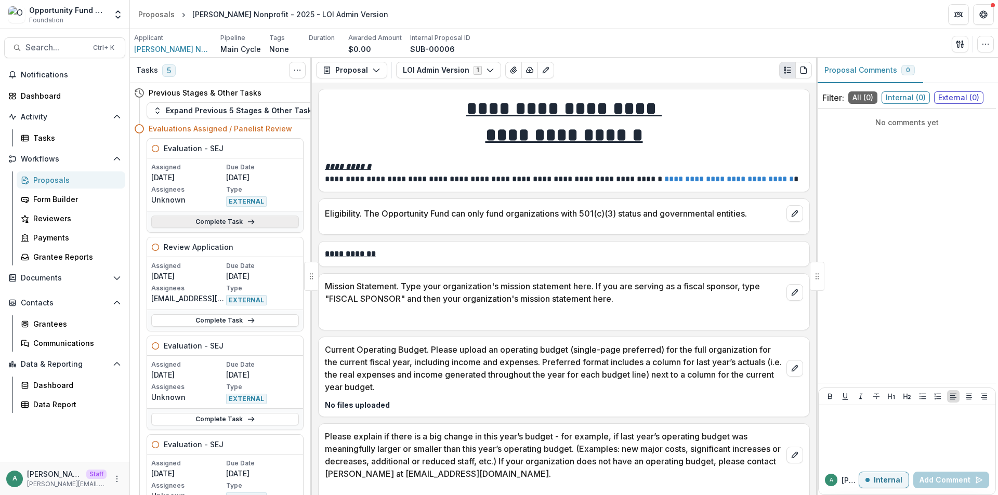
click at [232, 220] on link "Complete Task" at bounding box center [225, 222] width 148 height 12
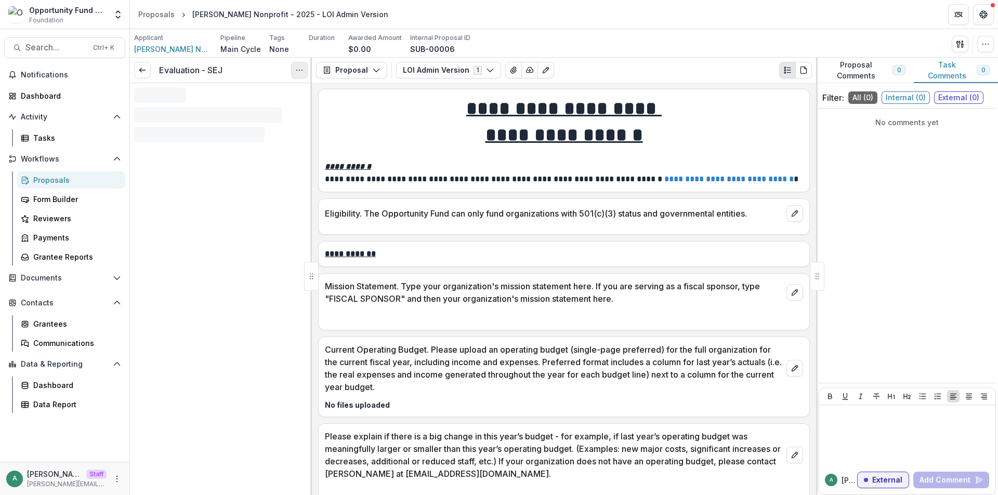
click at [303, 68] on button "Options" at bounding box center [299, 70] width 17 height 17
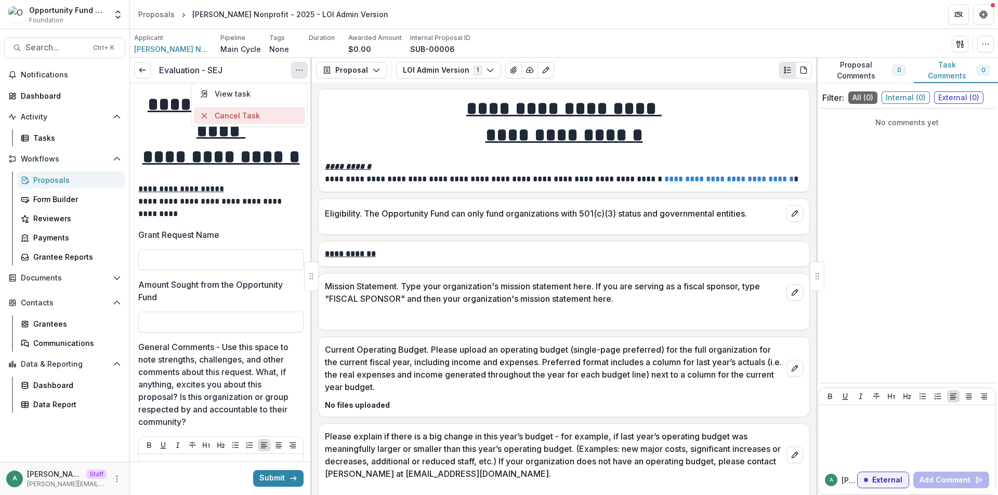
click at [278, 114] on button "Cancel Task" at bounding box center [249, 115] width 111 height 17
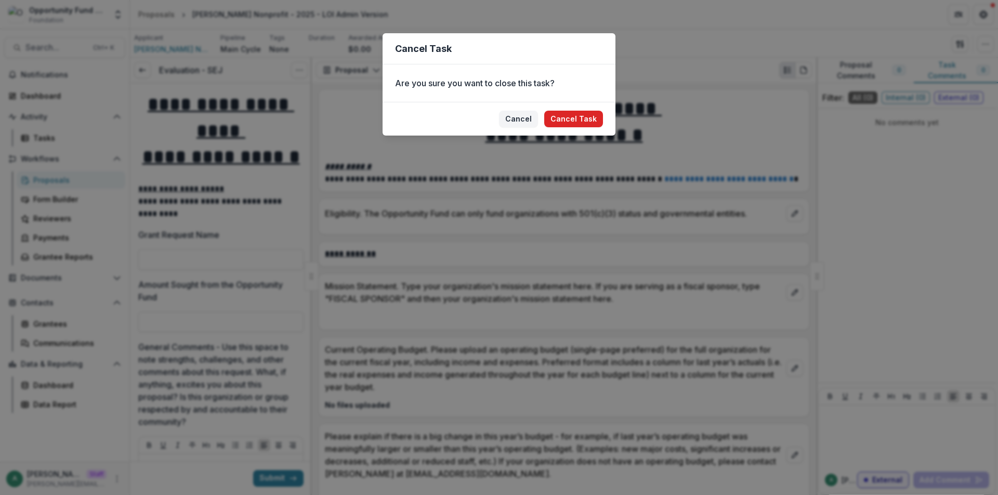
click at [562, 117] on button "Cancel Task" at bounding box center [573, 119] width 59 height 17
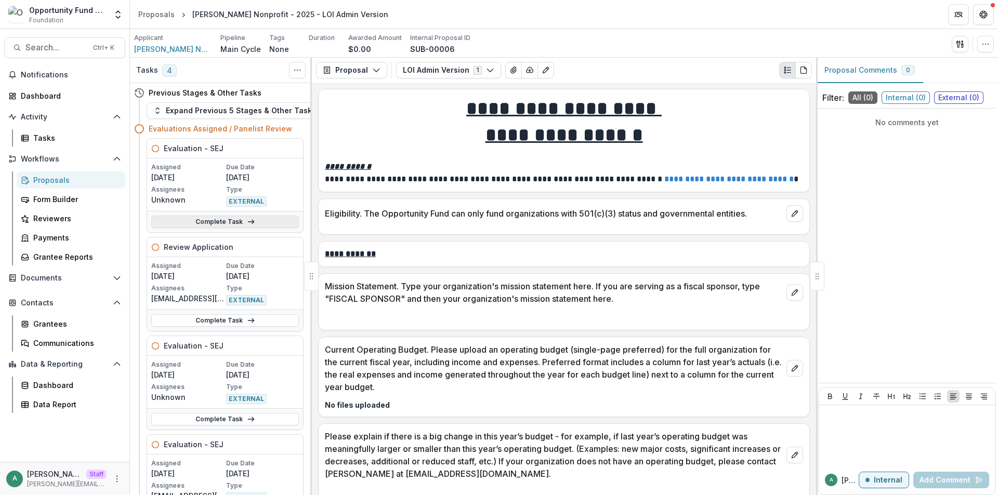
click at [235, 220] on link "Complete Task" at bounding box center [225, 222] width 148 height 12
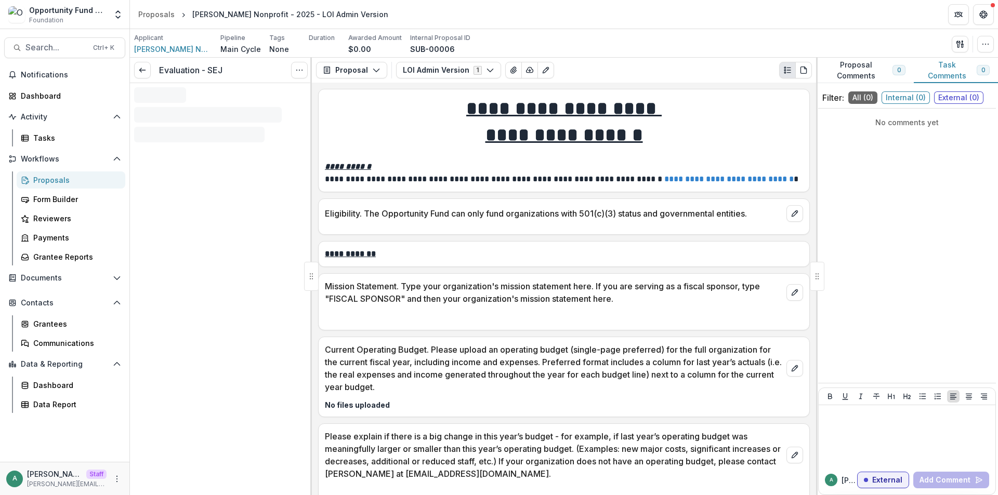
click at [299, 70] on circle "Options" at bounding box center [299, 70] width 1 height 1
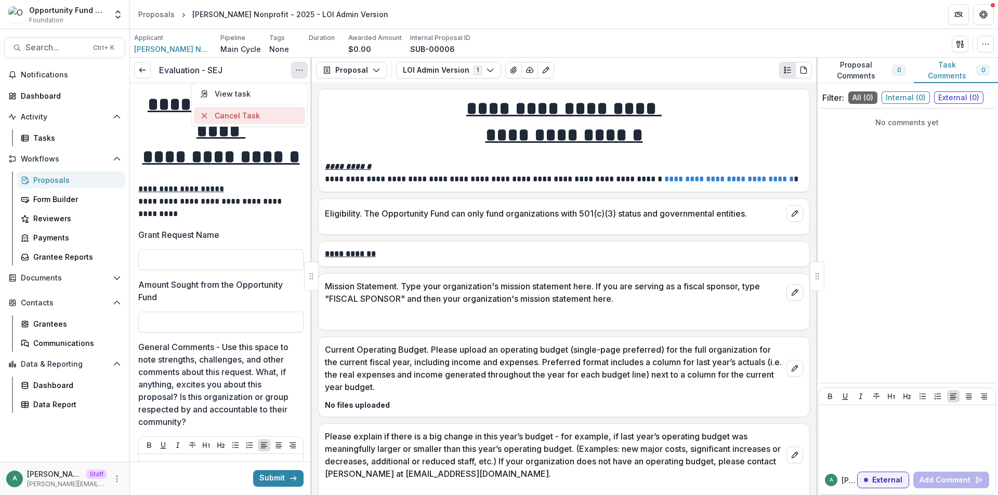
click at [271, 112] on button "Cancel Task" at bounding box center [249, 115] width 111 height 17
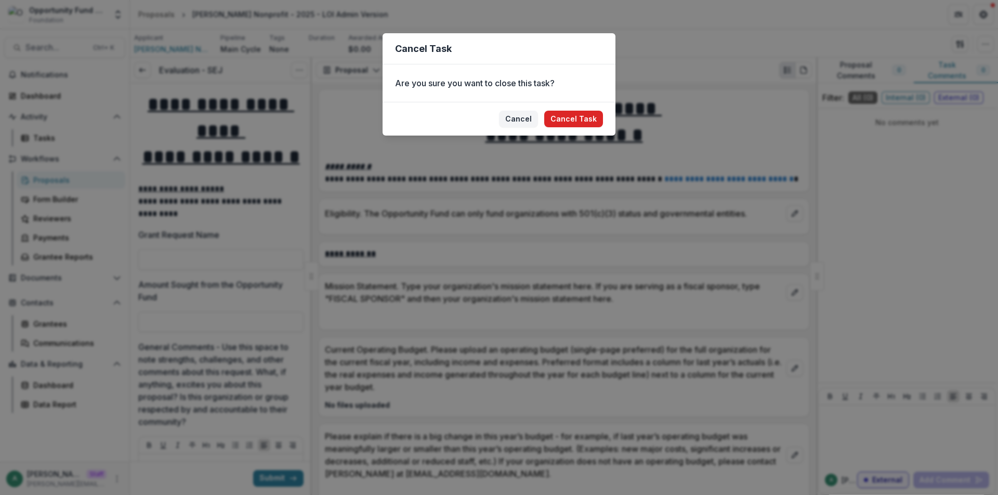
click at [563, 118] on button "Cancel Task" at bounding box center [573, 119] width 59 height 17
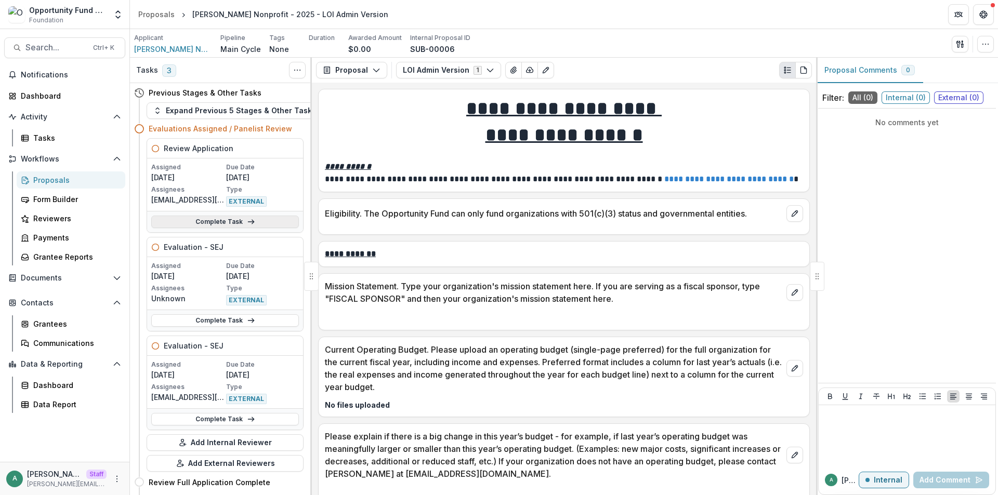
click at [247, 218] on icon at bounding box center [251, 222] width 8 height 8
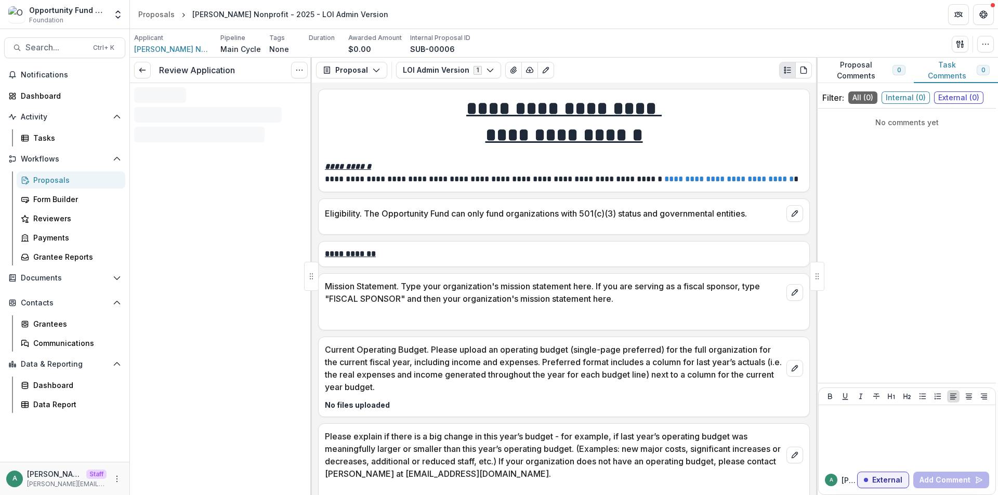
click at [301, 67] on icon "Options" at bounding box center [299, 70] width 8 height 8
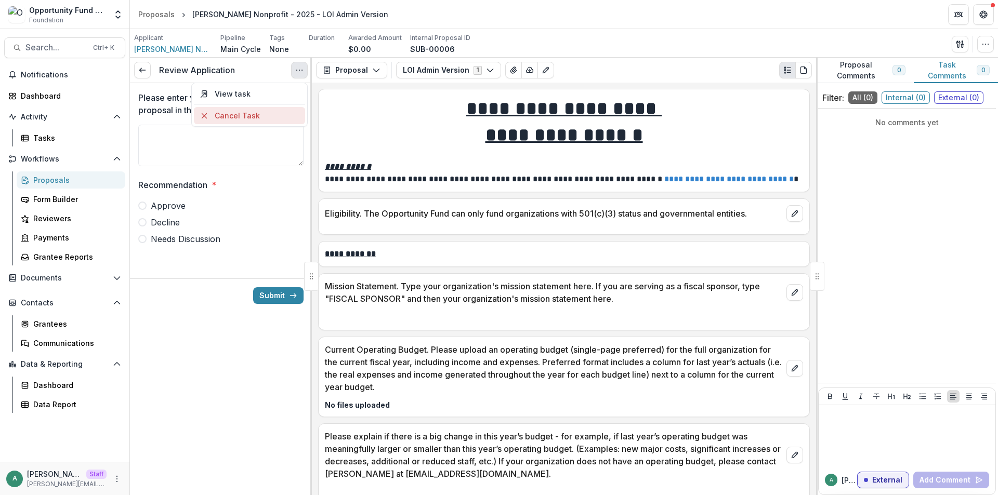
click at [270, 111] on button "Cancel Task" at bounding box center [249, 115] width 111 height 17
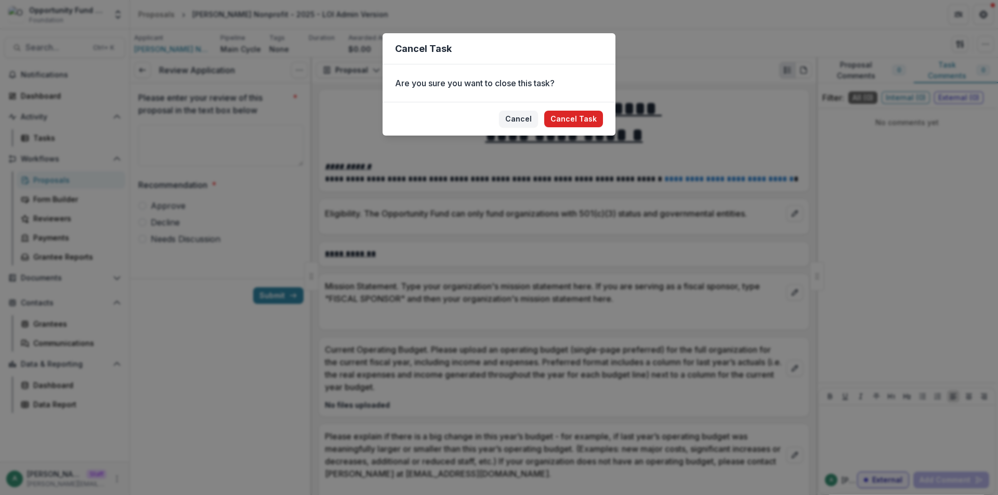
click at [553, 120] on button "Cancel Task" at bounding box center [573, 119] width 59 height 17
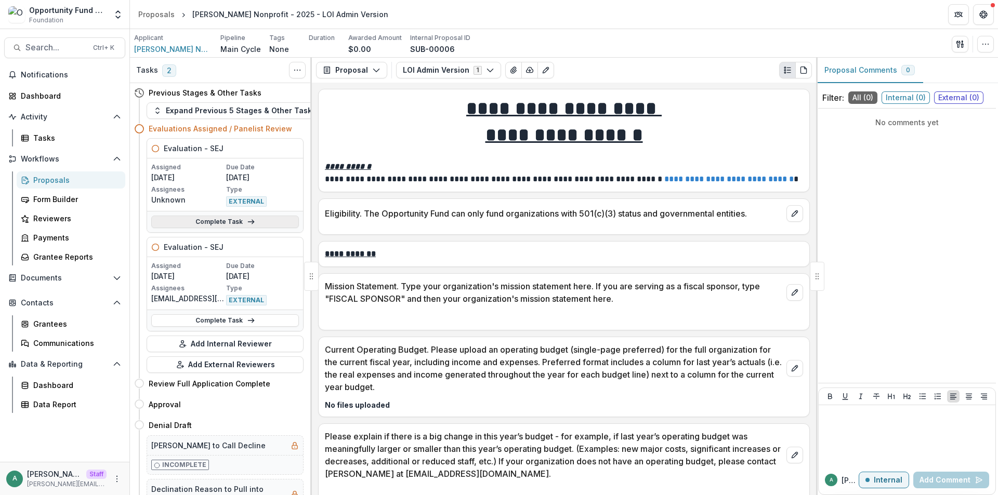
click at [242, 216] on link "Complete Task" at bounding box center [225, 222] width 148 height 12
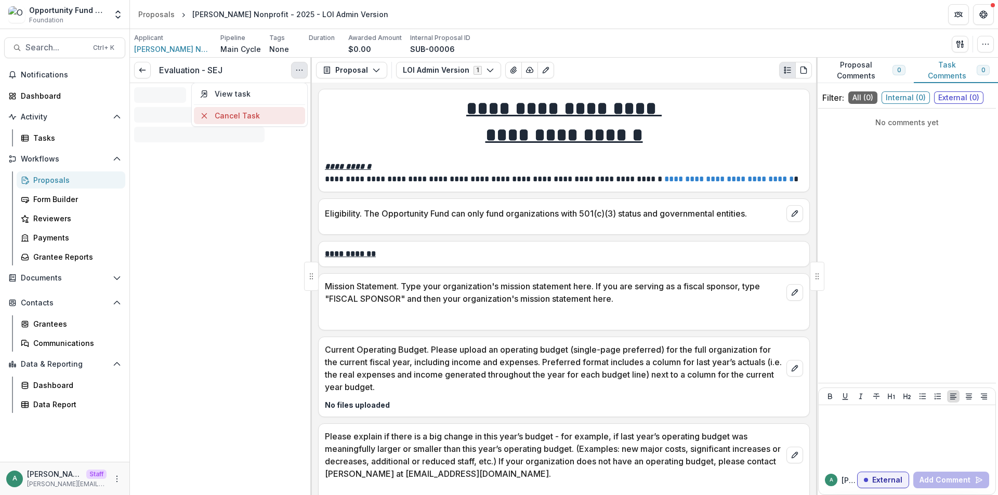
click at [277, 111] on button "Cancel Task" at bounding box center [249, 115] width 111 height 17
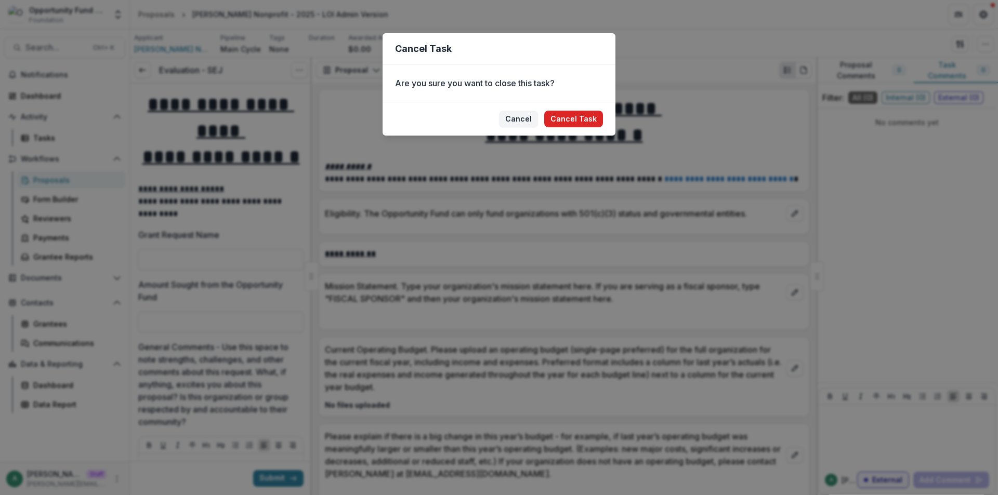
click at [565, 117] on button "Cancel Task" at bounding box center [573, 119] width 59 height 17
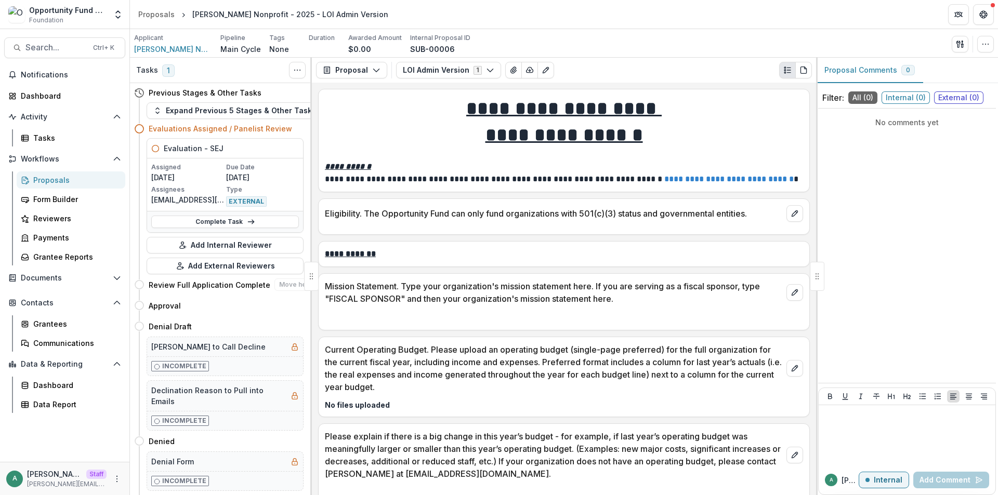
click at [206, 222] on link "Complete Task" at bounding box center [225, 222] width 148 height 12
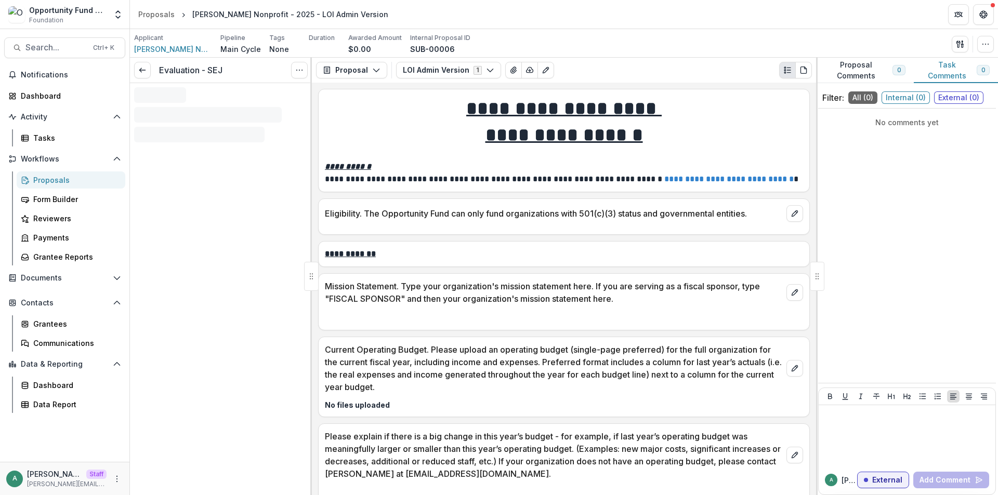
click at [299, 69] on icon "Options" at bounding box center [299, 70] width 8 height 8
click at [285, 117] on button "Cancel Task" at bounding box center [249, 115] width 111 height 17
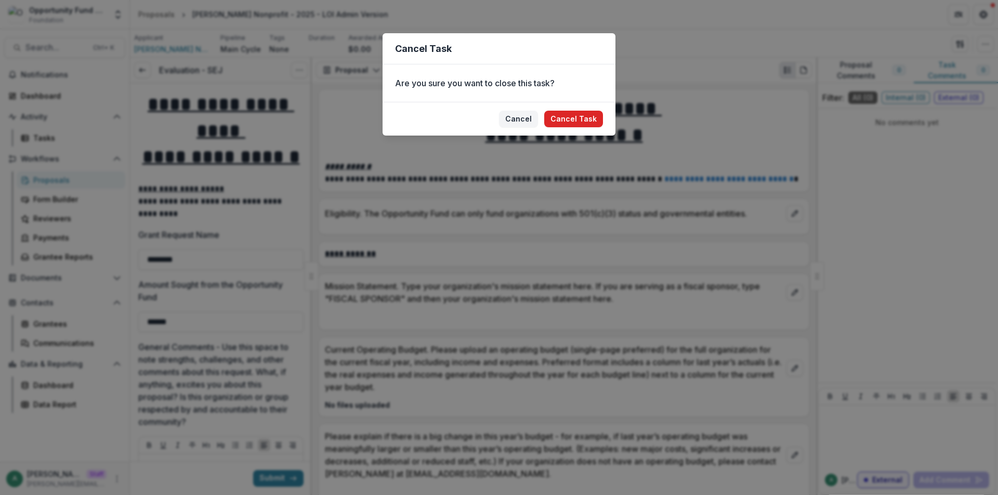
click at [580, 121] on button "Cancel Task" at bounding box center [573, 119] width 59 height 17
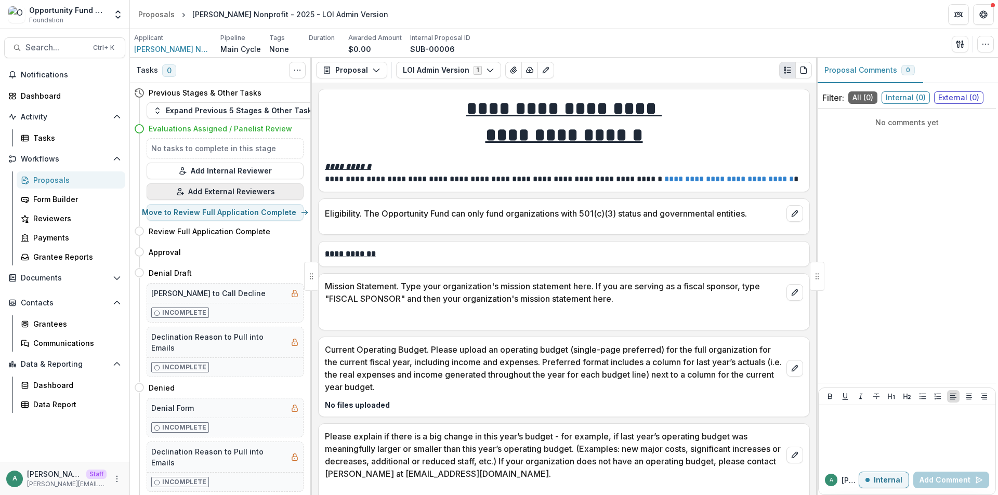
click at [217, 193] on button "Add External Reviewers" at bounding box center [225, 191] width 157 height 17
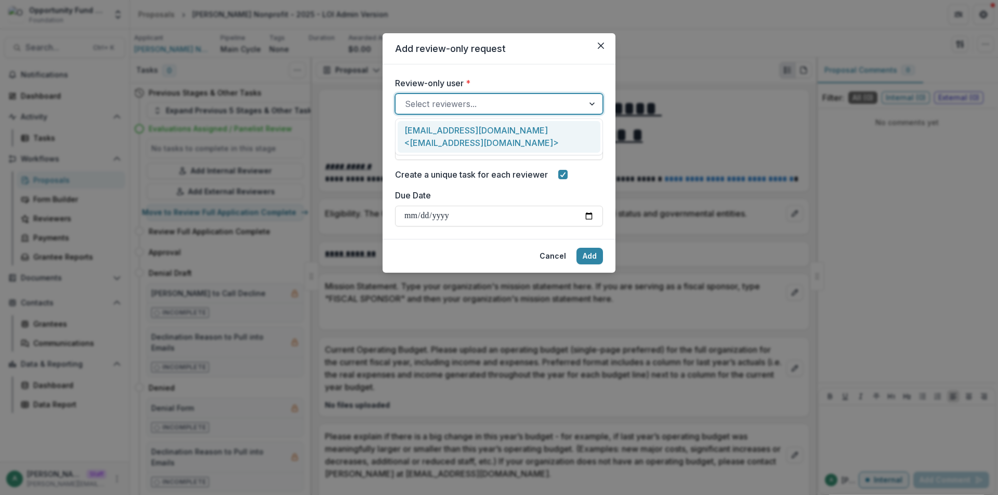
click at [446, 112] on div "Select reviewers..." at bounding box center [489, 104] width 188 height 17
click at [445, 131] on div "lucyjfey@gmail.com <lucyjfey@gmail.com>" at bounding box center [498, 137] width 203 height 32
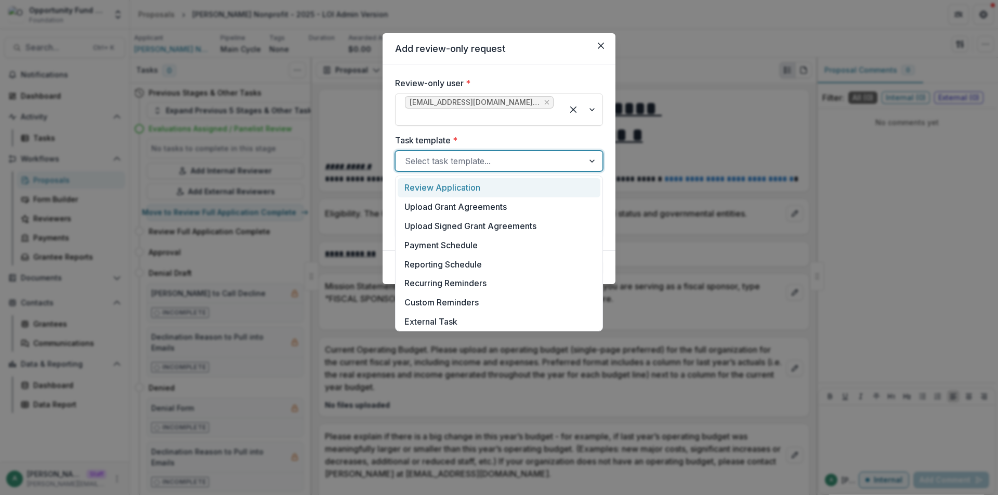
click at [447, 157] on div at bounding box center [489, 161] width 169 height 15
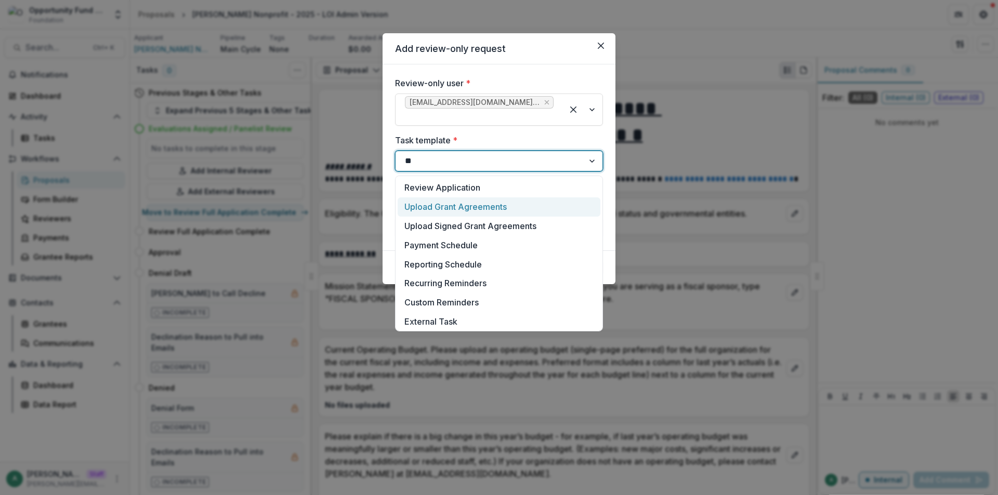
type input "***"
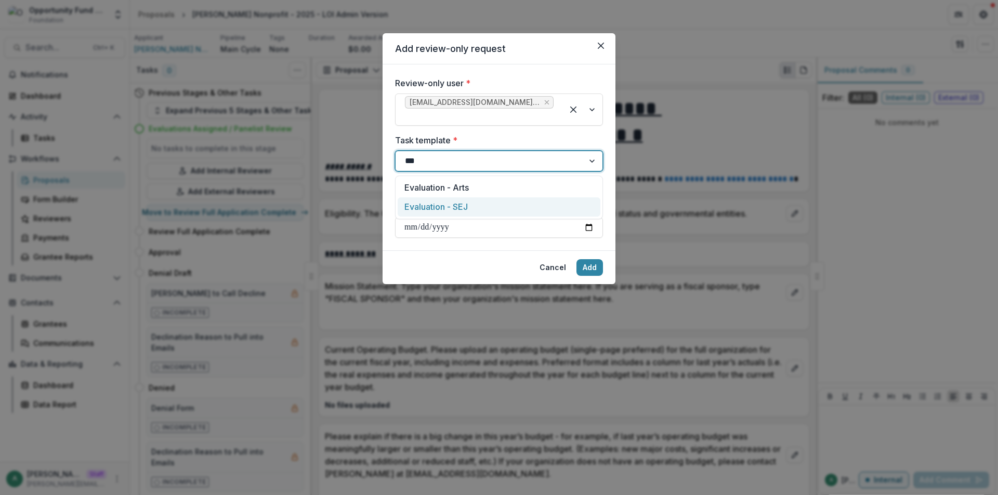
click at [462, 204] on div "Evaluation - SEJ" at bounding box center [498, 206] width 203 height 19
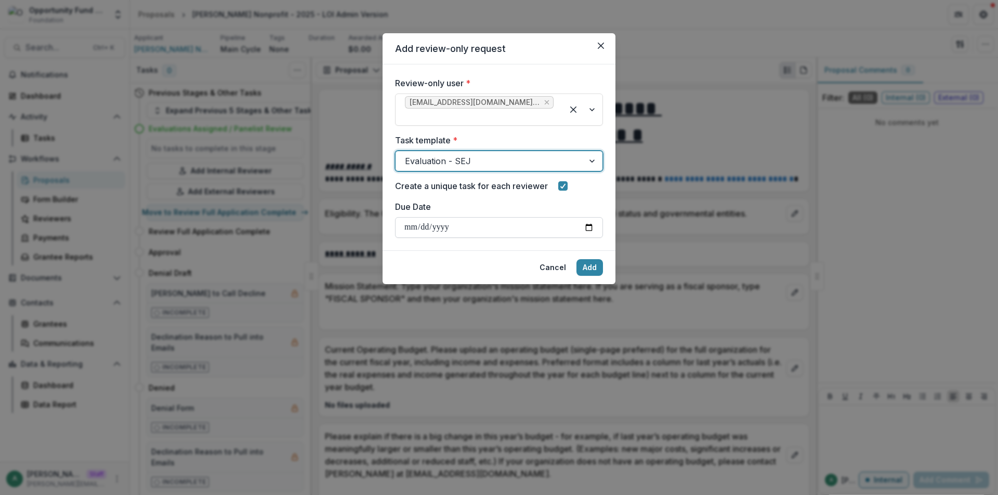
click at [588, 229] on input "Due Date" at bounding box center [499, 227] width 208 height 21
type input "**********"
click at [579, 264] on button "Add" at bounding box center [589, 267] width 26 height 17
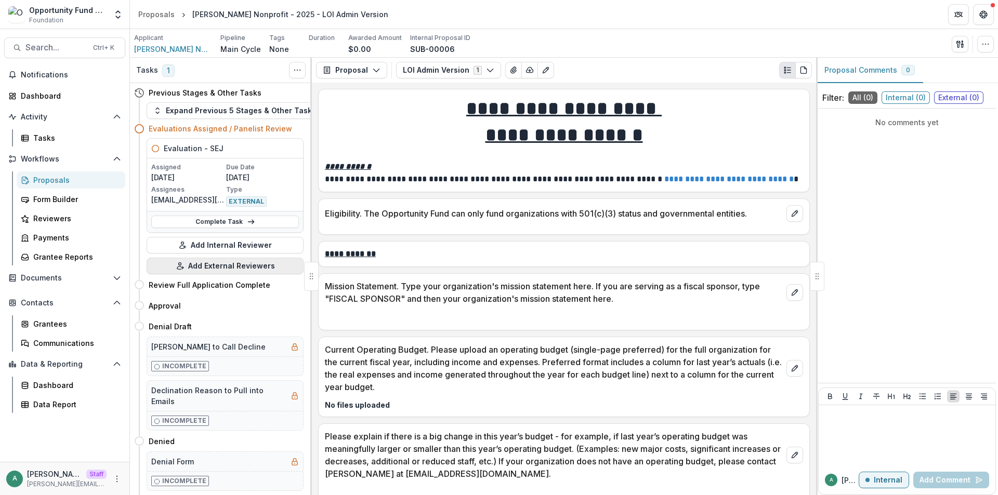
click at [253, 265] on button "Add External Reviewers" at bounding box center [225, 266] width 157 height 17
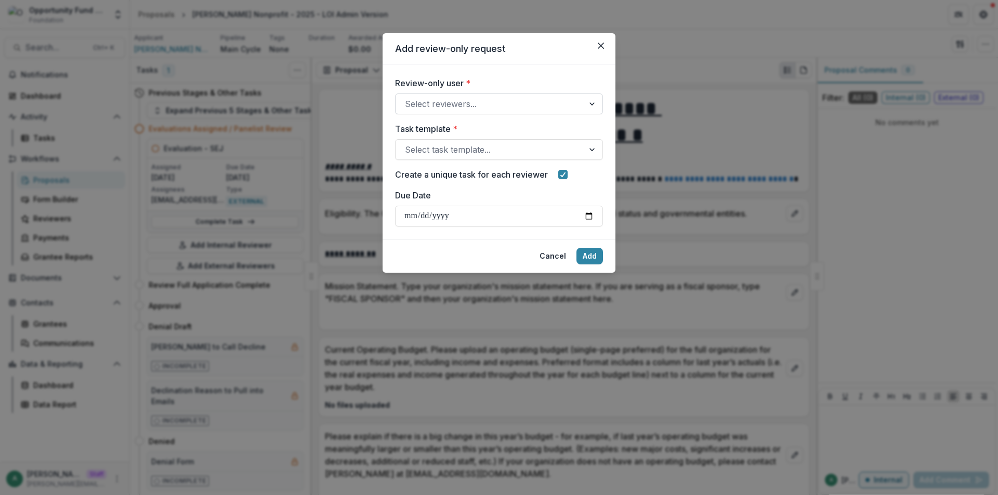
click at [490, 110] on div at bounding box center [489, 104] width 169 height 15
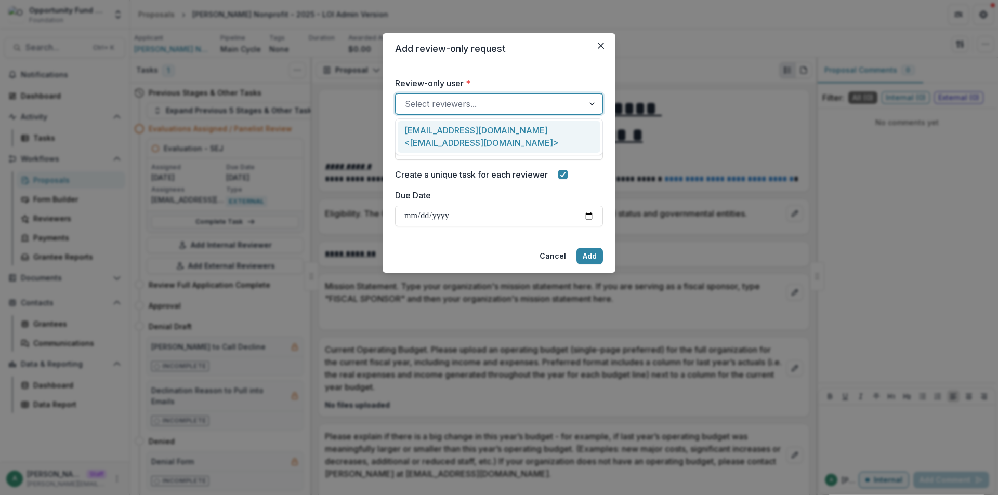
click at [482, 132] on div "lucyjfey@gmail.com <lucyjfey@gmail.com>" at bounding box center [498, 137] width 203 height 32
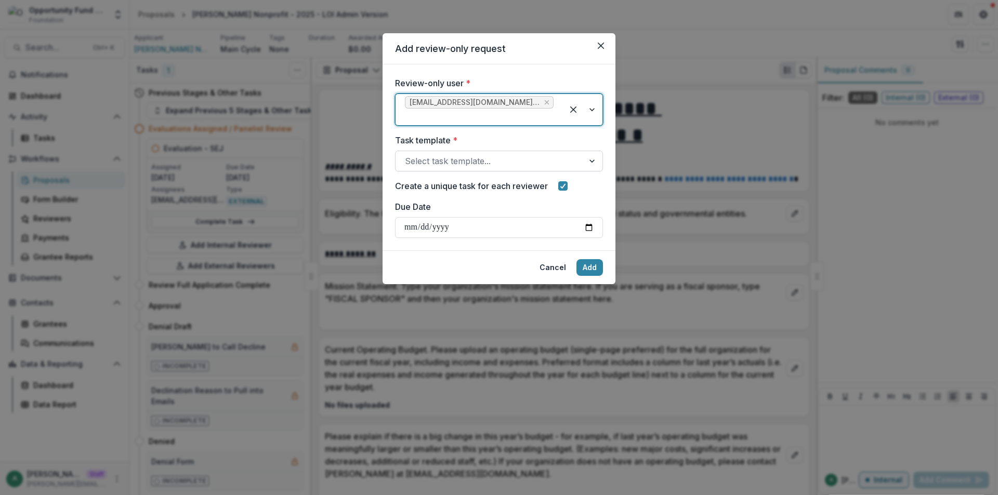
click at [470, 160] on div at bounding box center [489, 161] width 169 height 15
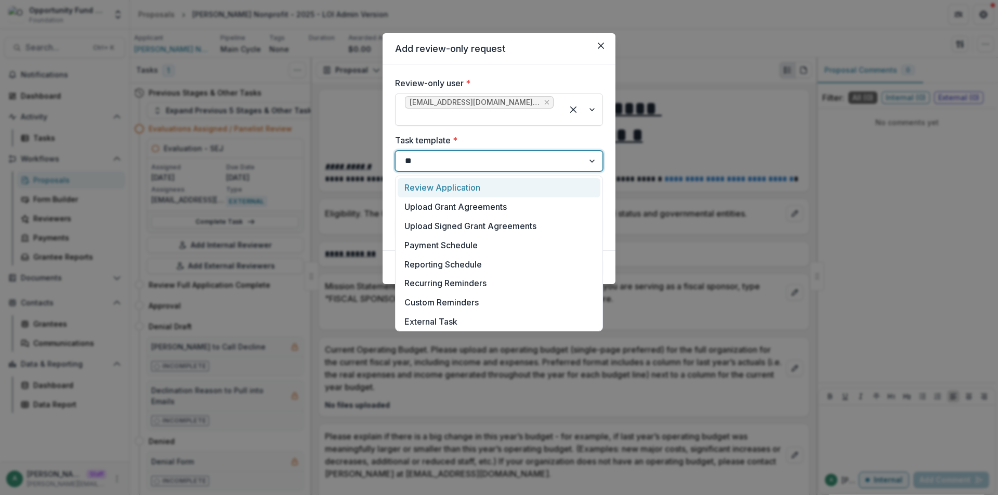
type input "***"
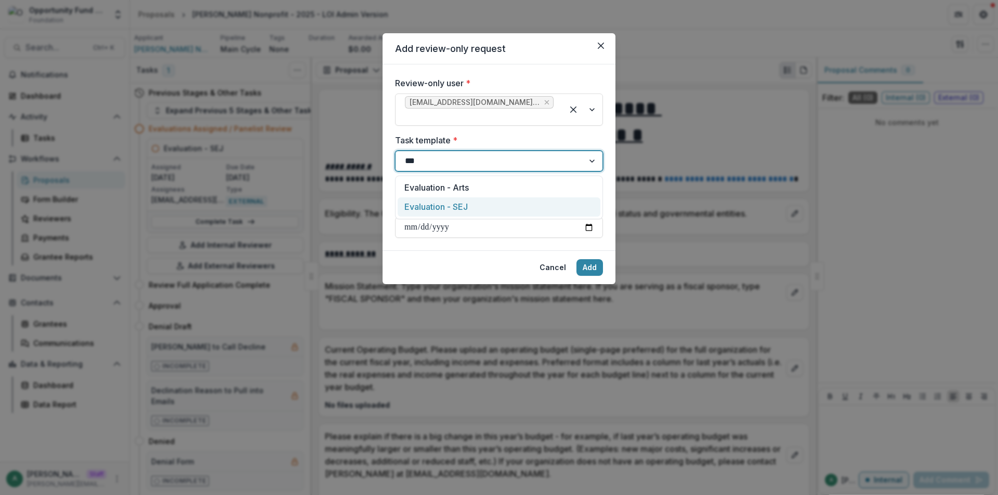
click at [463, 201] on div "Evaluation - SEJ" at bounding box center [498, 206] width 203 height 19
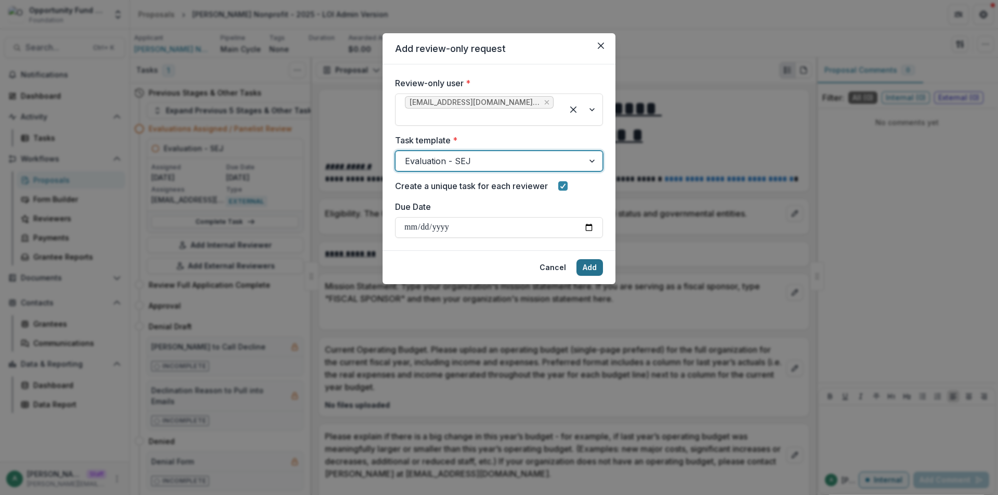
click at [595, 272] on button "Add" at bounding box center [589, 267] width 26 height 17
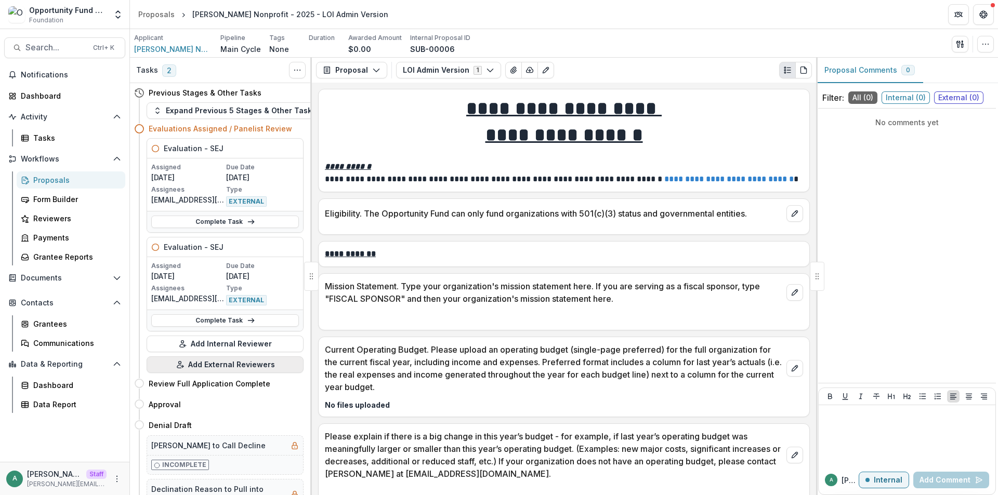
click at [226, 357] on button "Add External Reviewers" at bounding box center [225, 364] width 157 height 17
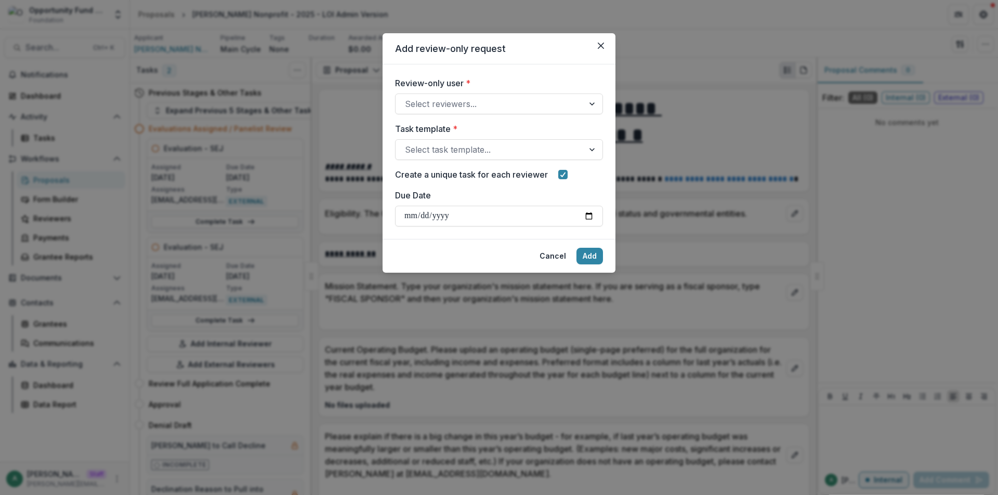
click at [265, 312] on div "Add review-only request Review-only user * Select reviewers... Task template * …" at bounding box center [499, 247] width 998 height 495
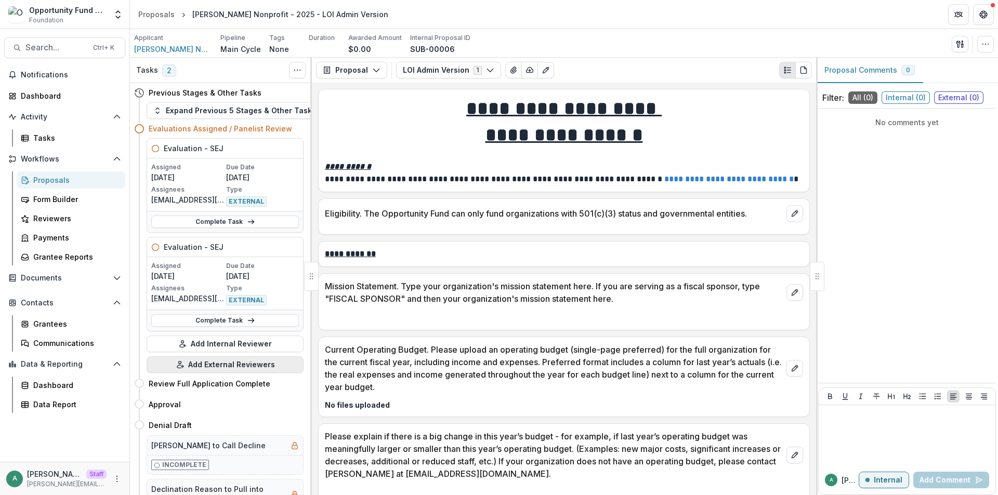
click at [249, 363] on button "Add External Reviewers" at bounding box center [225, 364] width 157 height 17
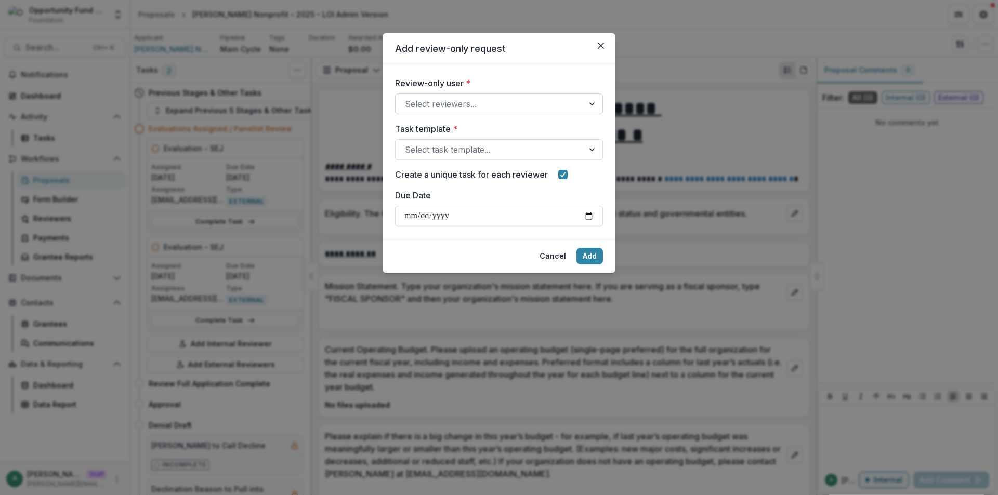
click at [492, 105] on div at bounding box center [489, 104] width 169 height 15
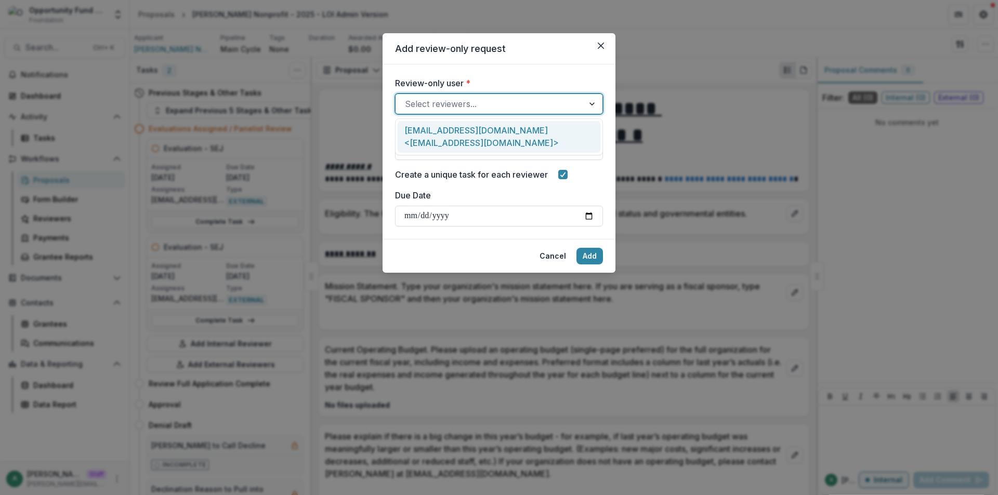
click at [480, 131] on div "lucyjfey@gmail.com <lucyjfey@gmail.com>" at bounding box center [498, 137] width 203 height 32
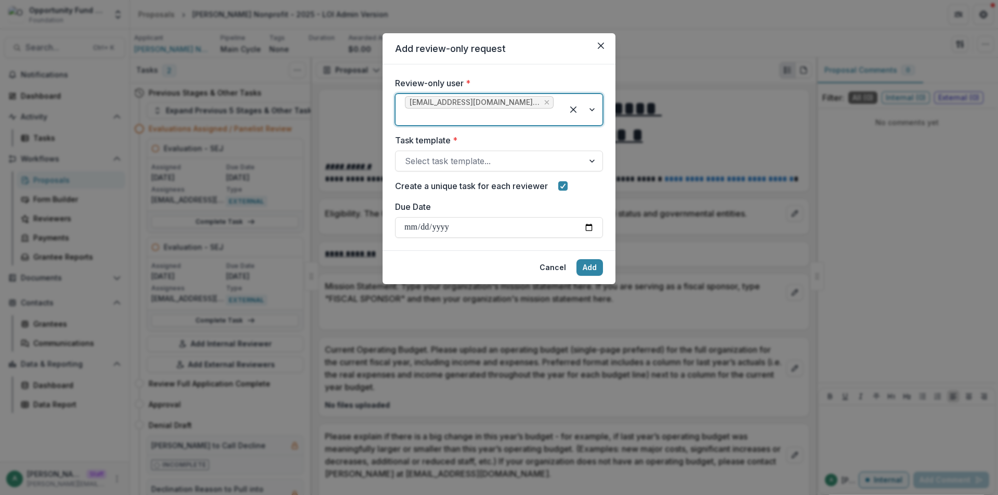
click at [478, 150] on div "Task template * Select task template..." at bounding box center [499, 152] width 208 height 37
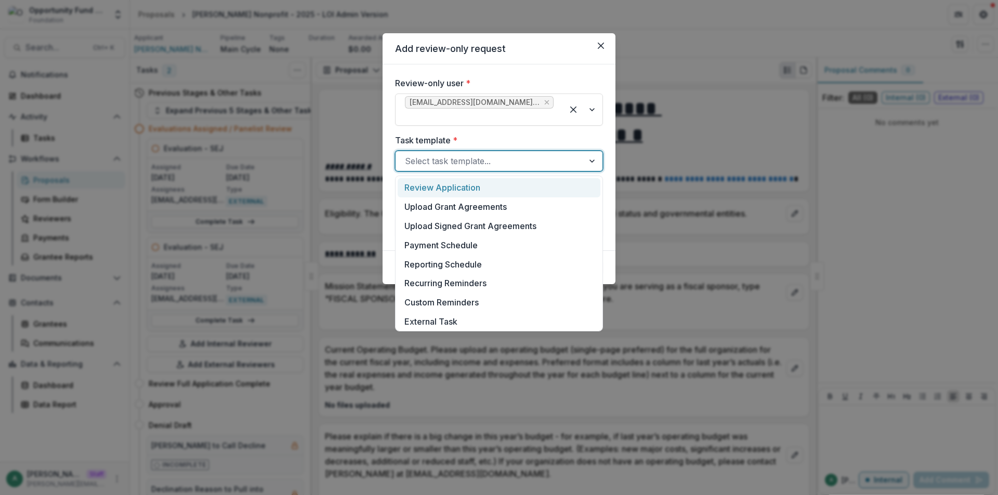
click at [478, 165] on div at bounding box center [489, 161] width 169 height 15
type input "*"
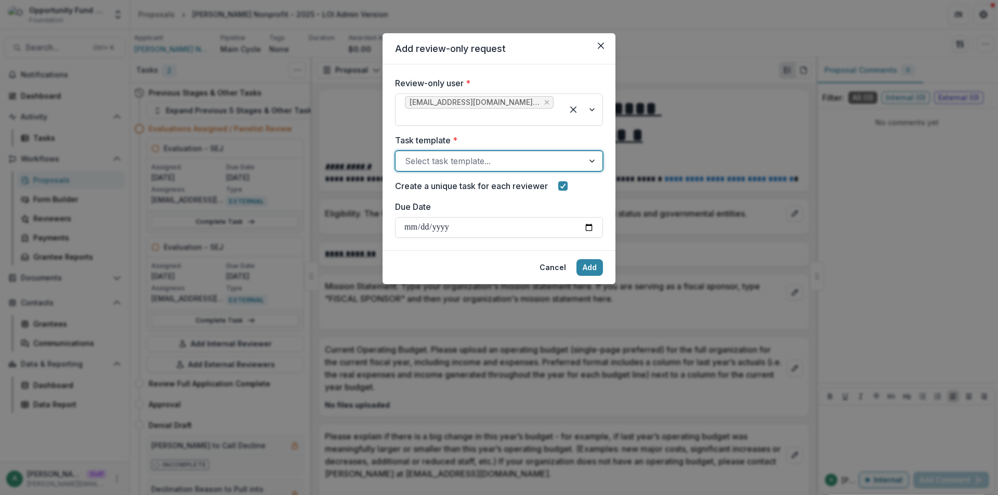
drag, startPoint x: 408, startPoint y: 165, endPoint x: 401, endPoint y: 166, distance: 7.8
click at [401, 166] on div "Select task template..." at bounding box center [489, 161] width 188 height 17
click at [419, 166] on div at bounding box center [489, 161] width 169 height 15
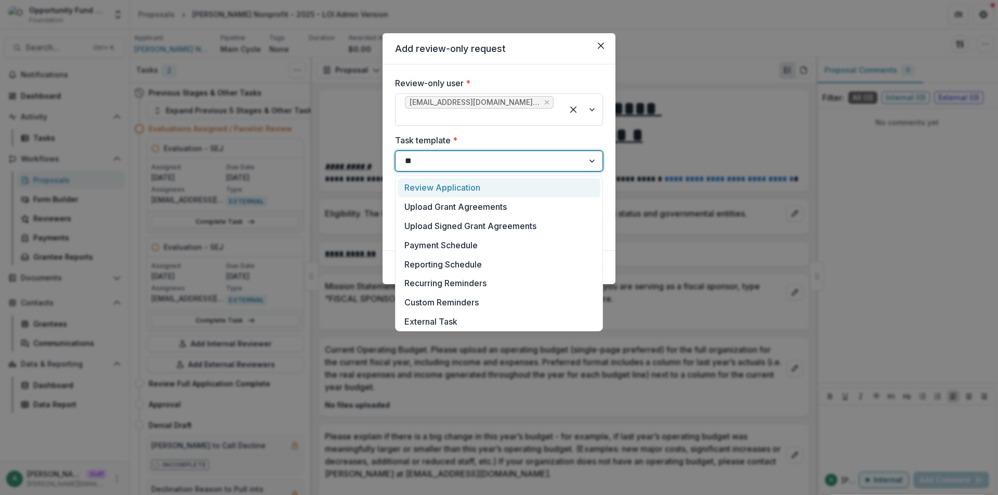
type input "***"
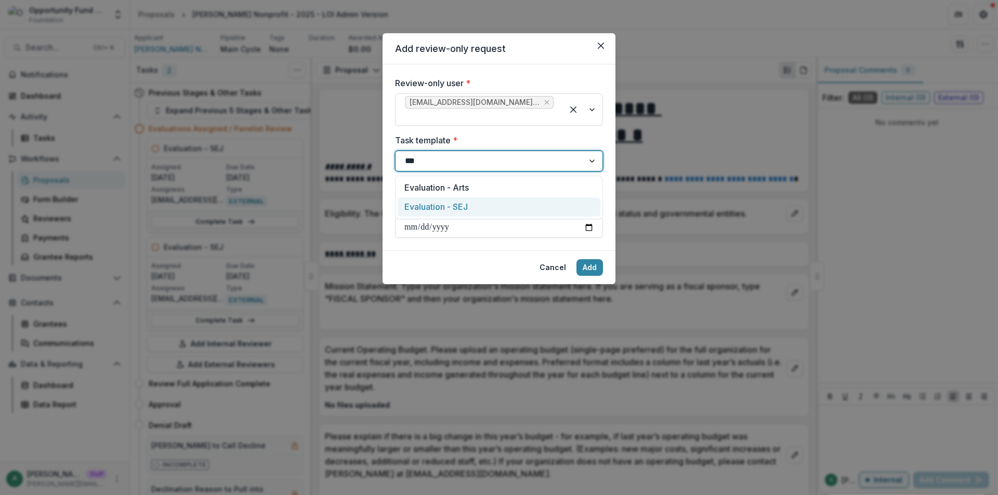
click at [445, 206] on div "Evaluation - SEJ" at bounding box center [498, 206] width 203 height 19
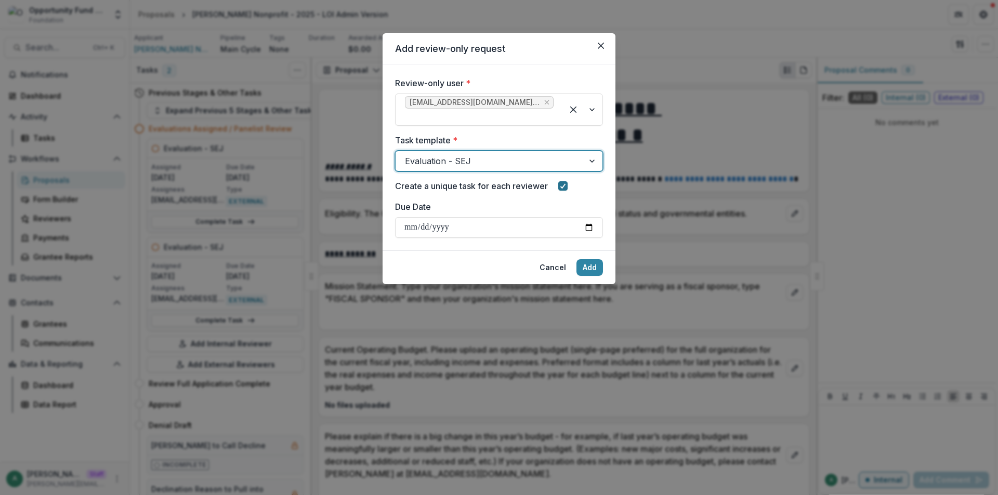
click at [568, 189] on div "Create a unique task for each reviewer" at bounding box center [499, 186] width 208 height 12
click at [565, 186] on icon at bounding box center [563, 185] width 6 height 5
click at [594, 269] on button "Add" at bounding box center [589, 267] width 26 height 17
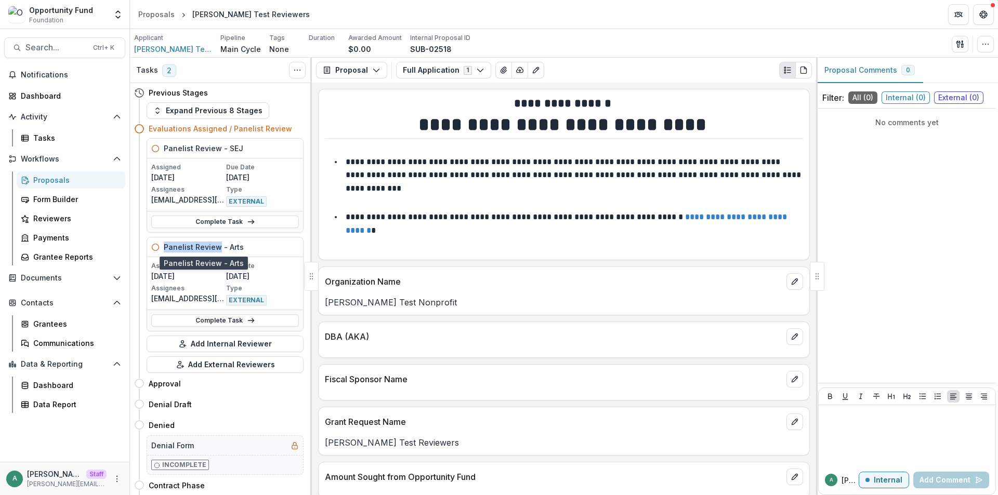
drag, startPoint x: 214, startPoint y: 249, endPoint x: 163, endPoint y: 250, distance: 50.4
click at [163, 250] on div "Panelist Review - Arts" at bounding box center [225, 247] width 156 height 20
copy h5 "Panelist Review"
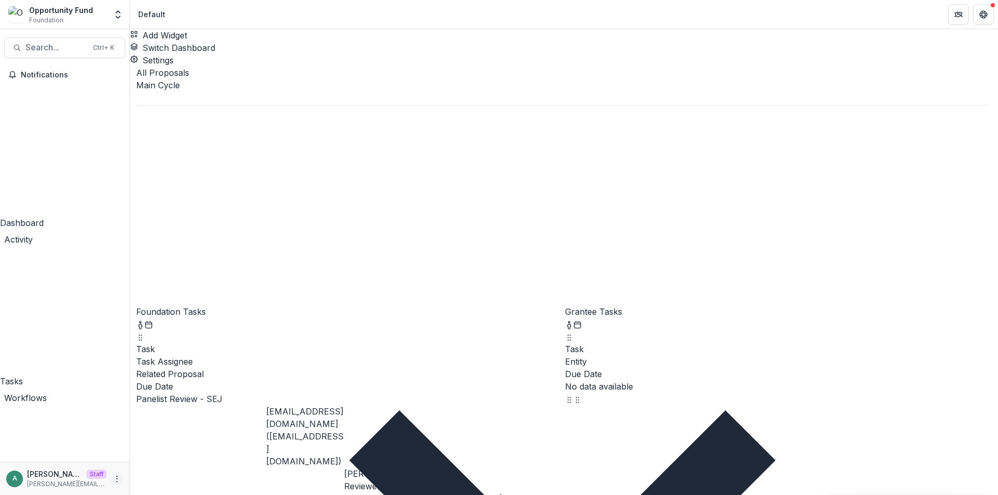
click at [120, 478] on icon "More" at bounding box center [117, 479] width 8 height 8
click at [161, 459] on link "User Settings" at bounding box center [185, 456] width 111 height 17
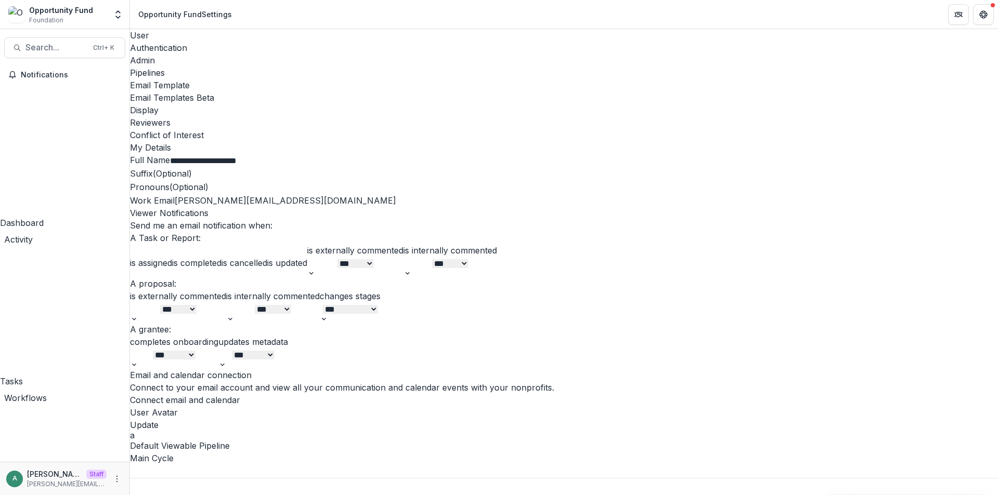
click at [408, 91] on div "Email Templates Beta" at bounding box center [564, 97] width 868 height 12
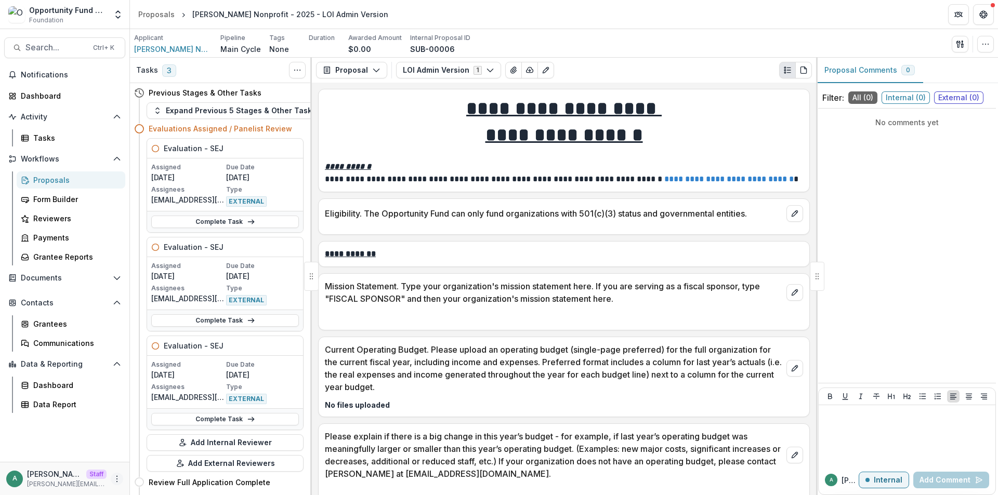
click at [118, 475] on icon "More" at bounding box center [117, 479] width 8 height 8
click at [174, 453] on link "User Settings" at bounding box center [185, 456] width 111 height 17
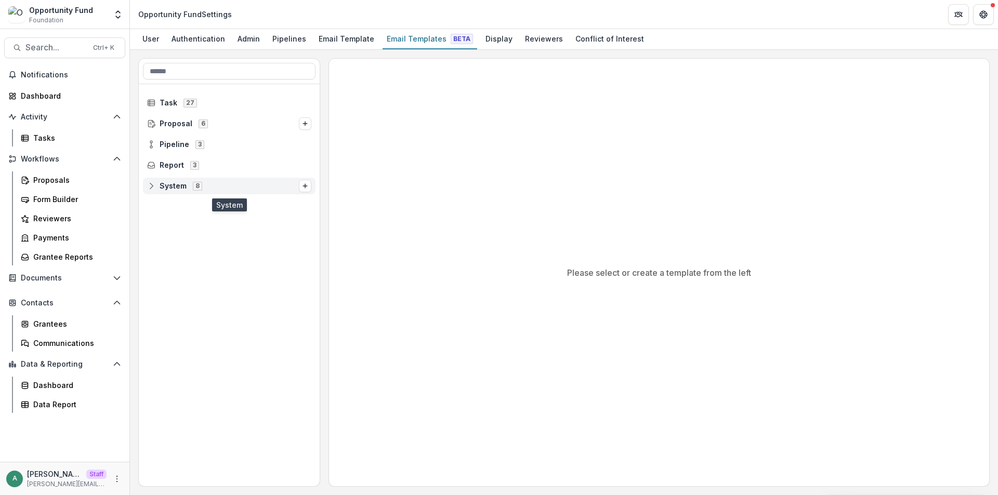
click at [150, 185] on icon at bounding box center [151, 186] width 8 height 8
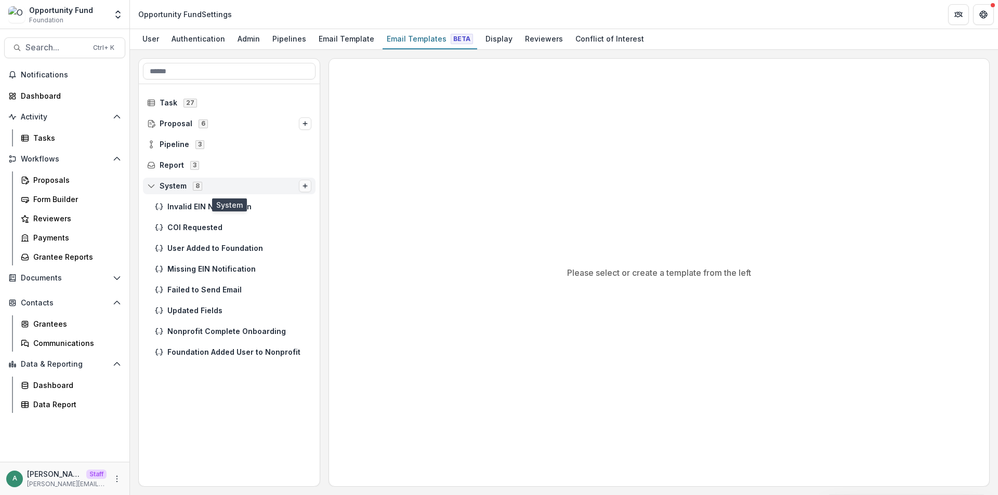
click at [305, 187] on line "Options" at bounding box center [305, 186] width 0 height 4
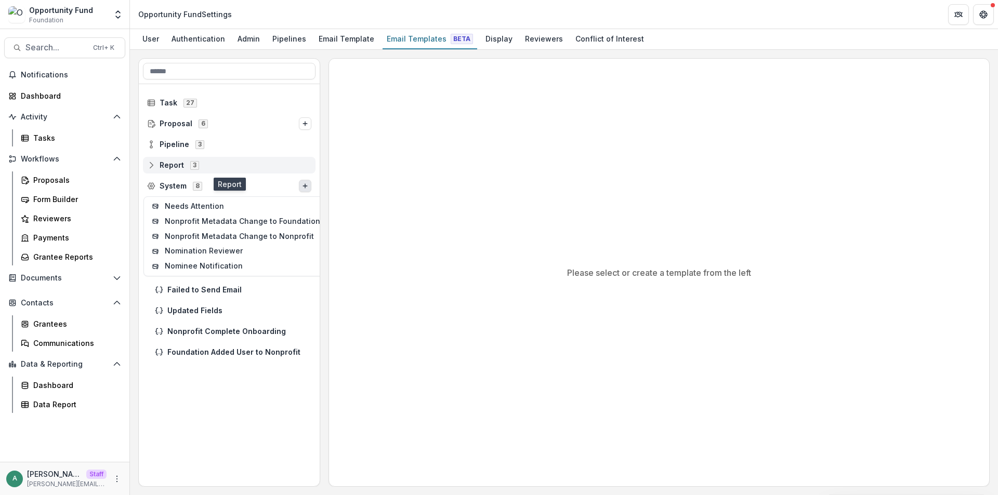
click at [148, 166] on icon at bounding box center [151, 167] width 7 height 3
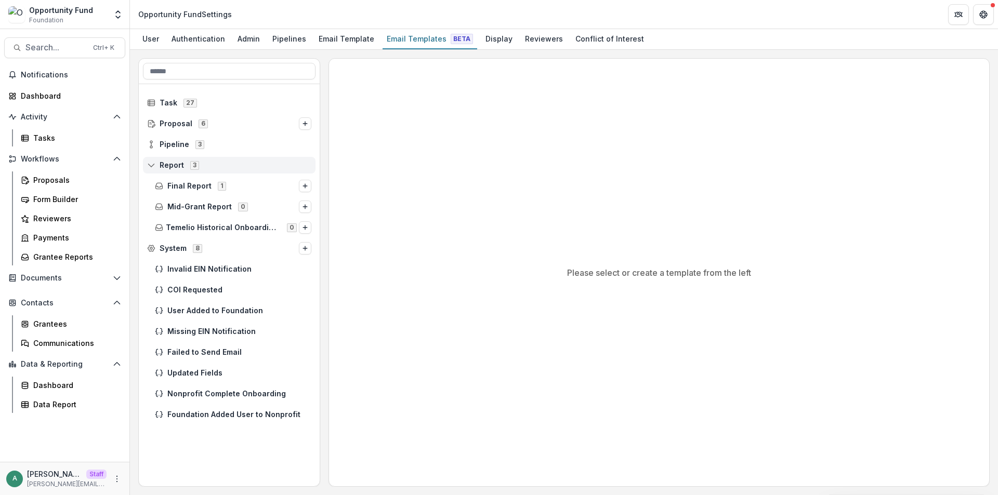
click at [149, 165] on icon at bounding box center [151, 165] width 8 height 8
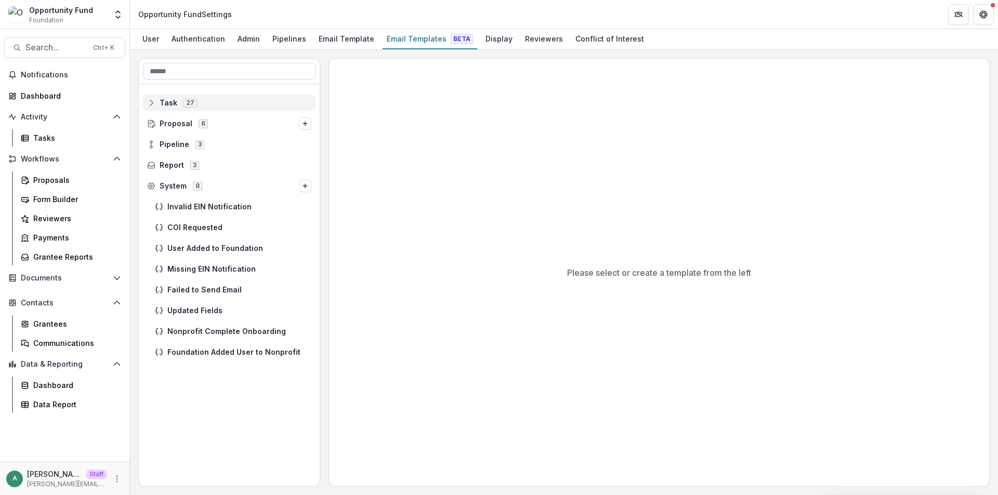
click at [149, 105] on icon at bounding box center [151, 103] width 8 height 8
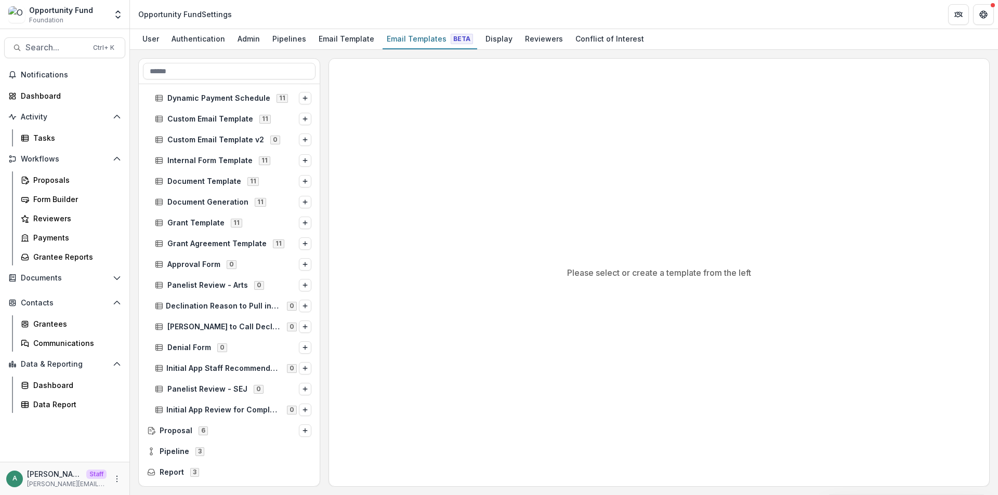
scroll to position [259, 0]
click at [535, 8] on header "Opportunity Fund Settings" at bounding box center [564, 14] width 868 height 29
